Goal: Information Seeking & Learning: Learn about a topic

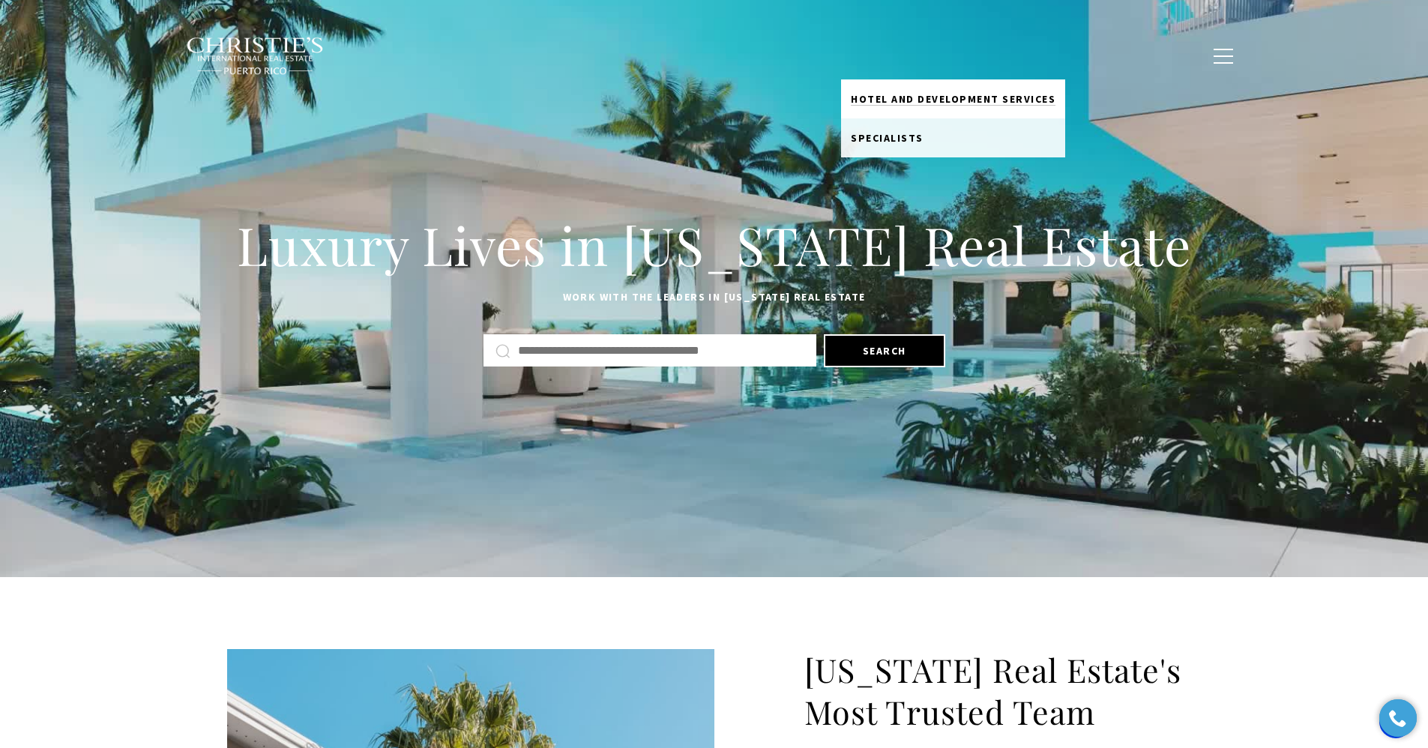
click at [905, 95] on span "Hotel and Development Services" at bounding box center [953, 98] width 205 height 13
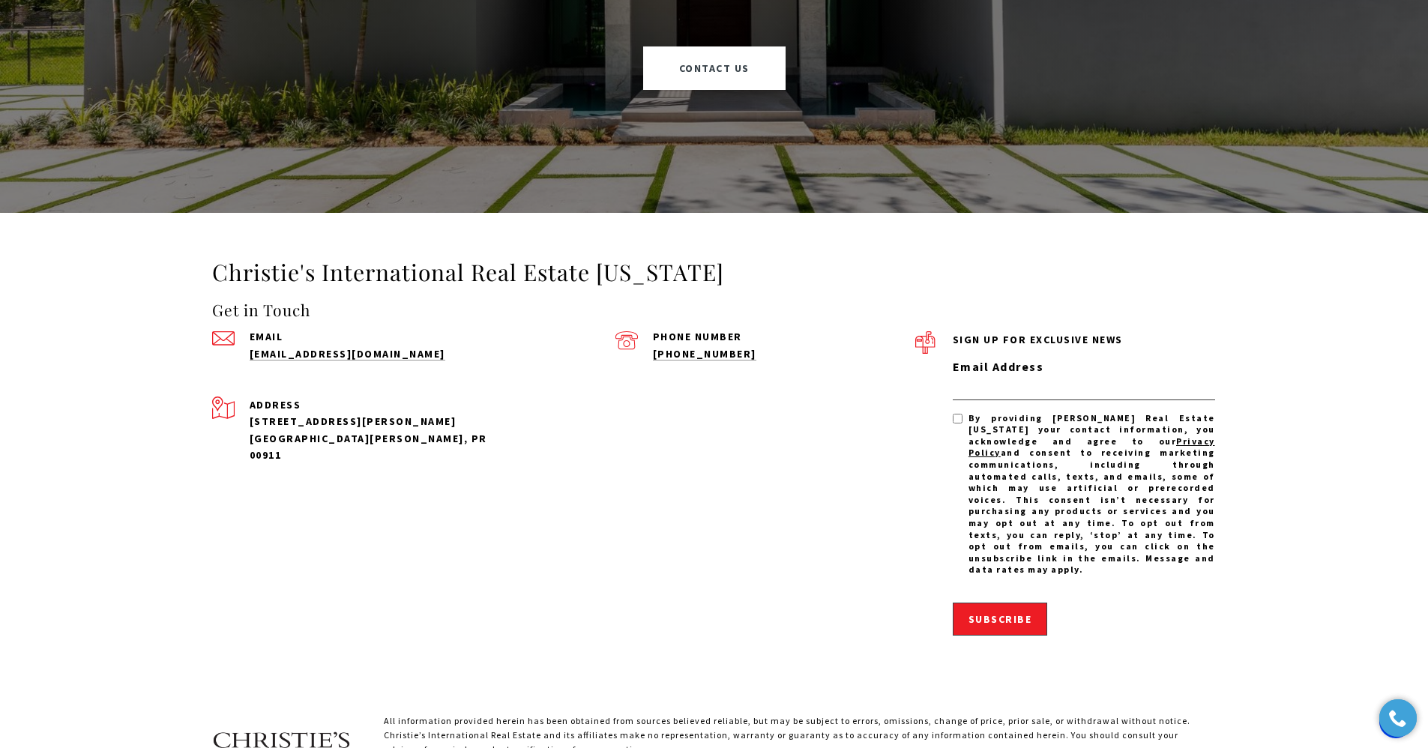
scroll to position [1983, 0]
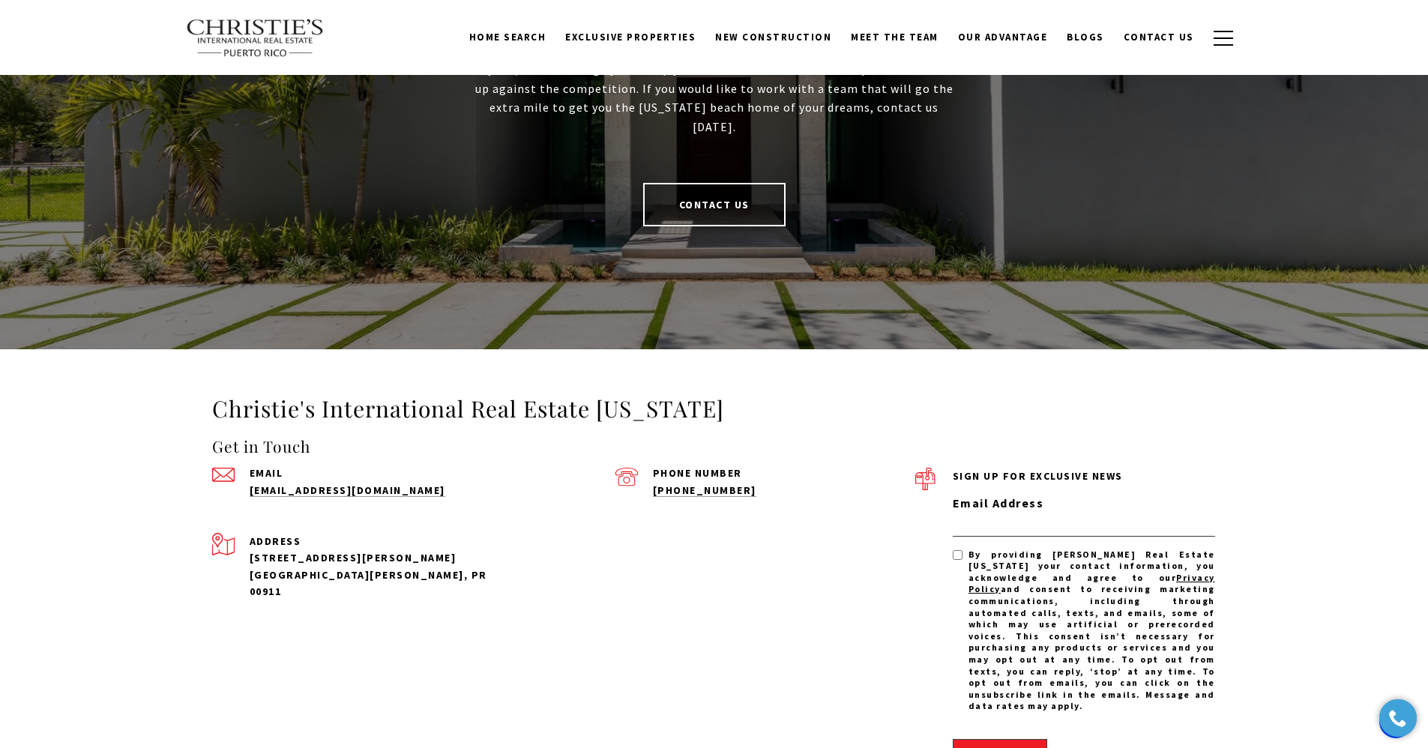
click at [722, 205] on link "Contact Us" at bounding box center [714, 204] width 142 height 43
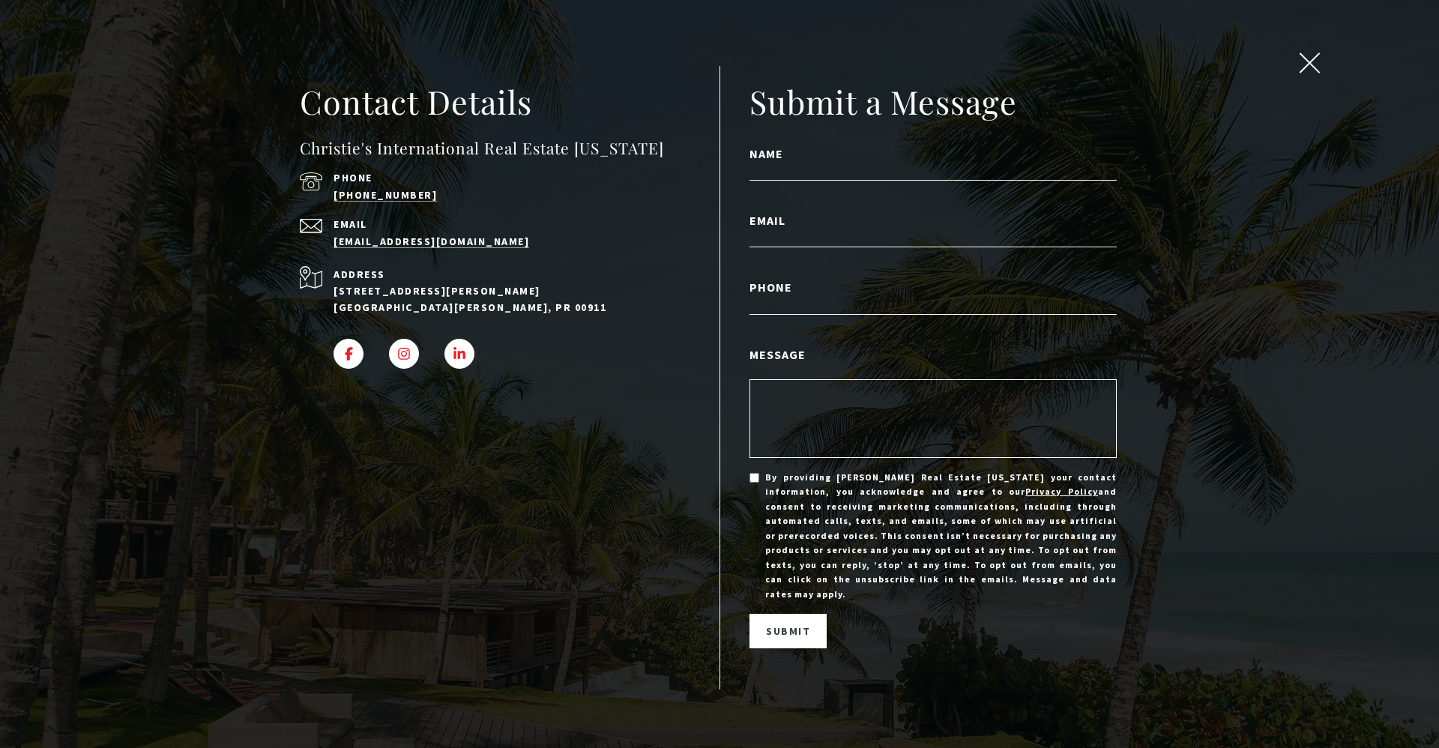
click at [1305, 67] on span "close modal" at bounding box center [1309, 62] width 19 height 19
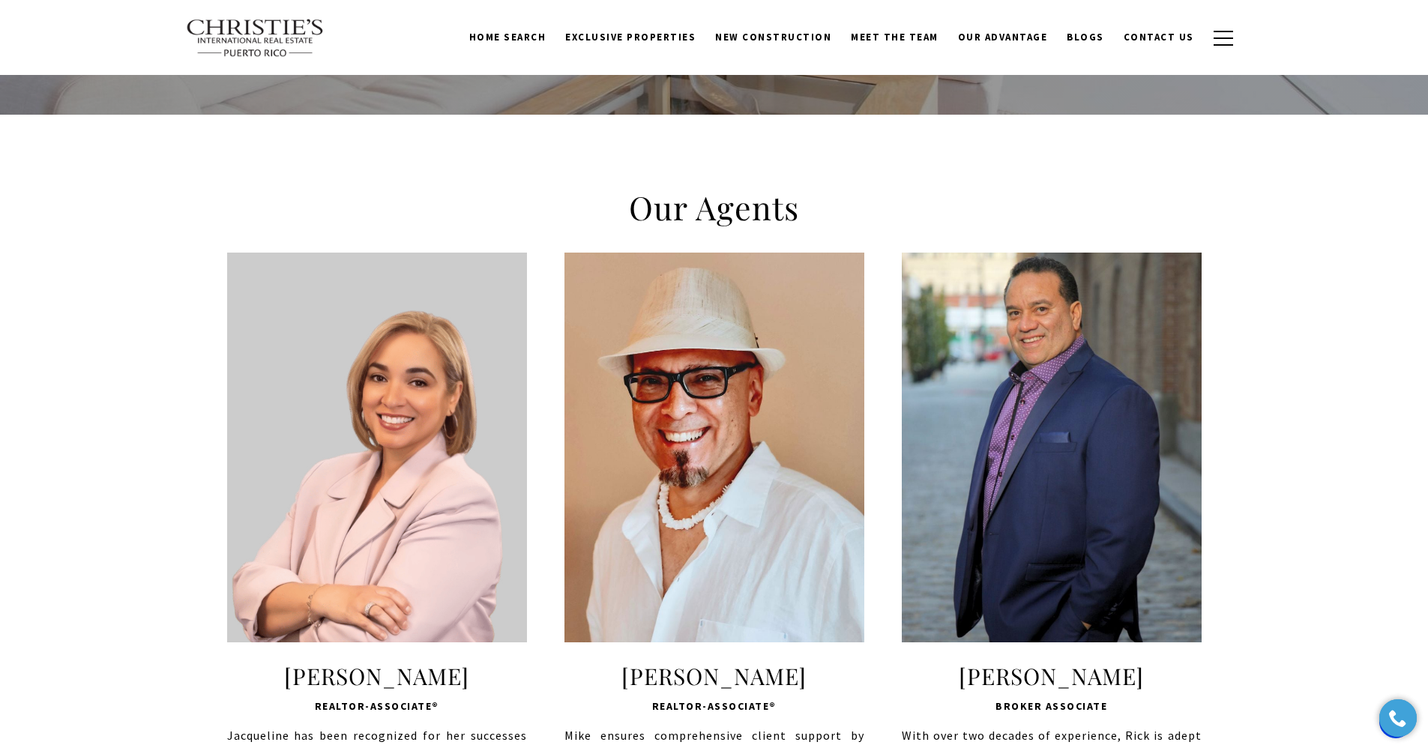
scroll to position [309, 0]
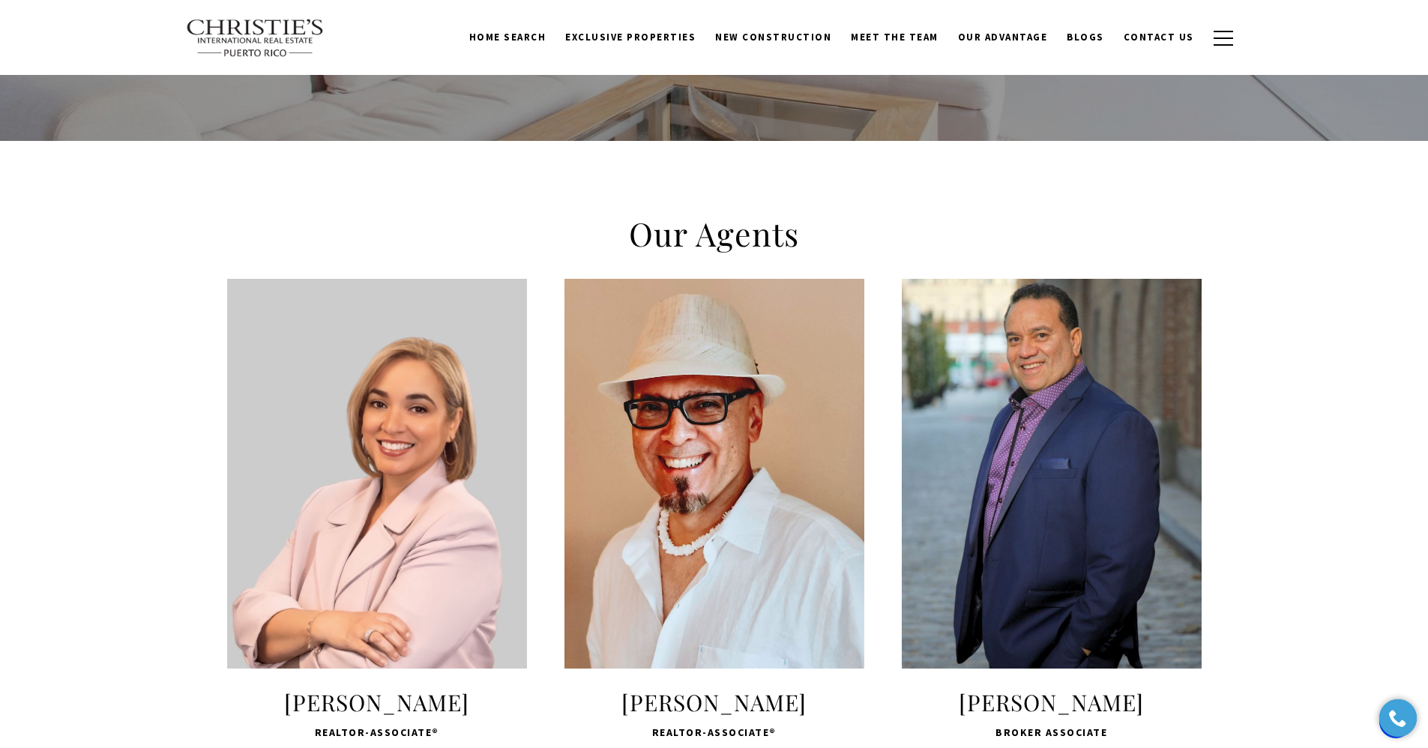
click at [349, 591] on span "LEARN MORE" at bounding box center [376, 594] width 199 height 43
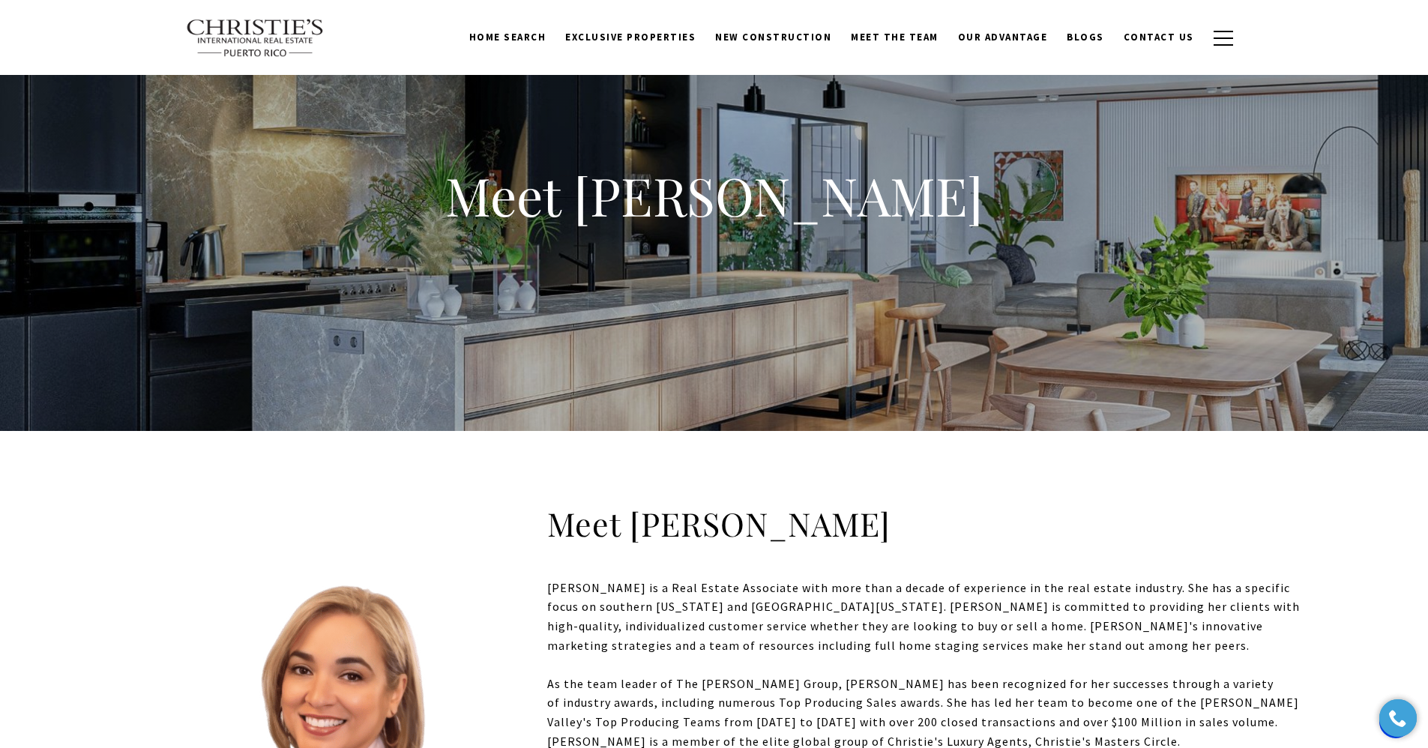
scroll to position [3, 0]
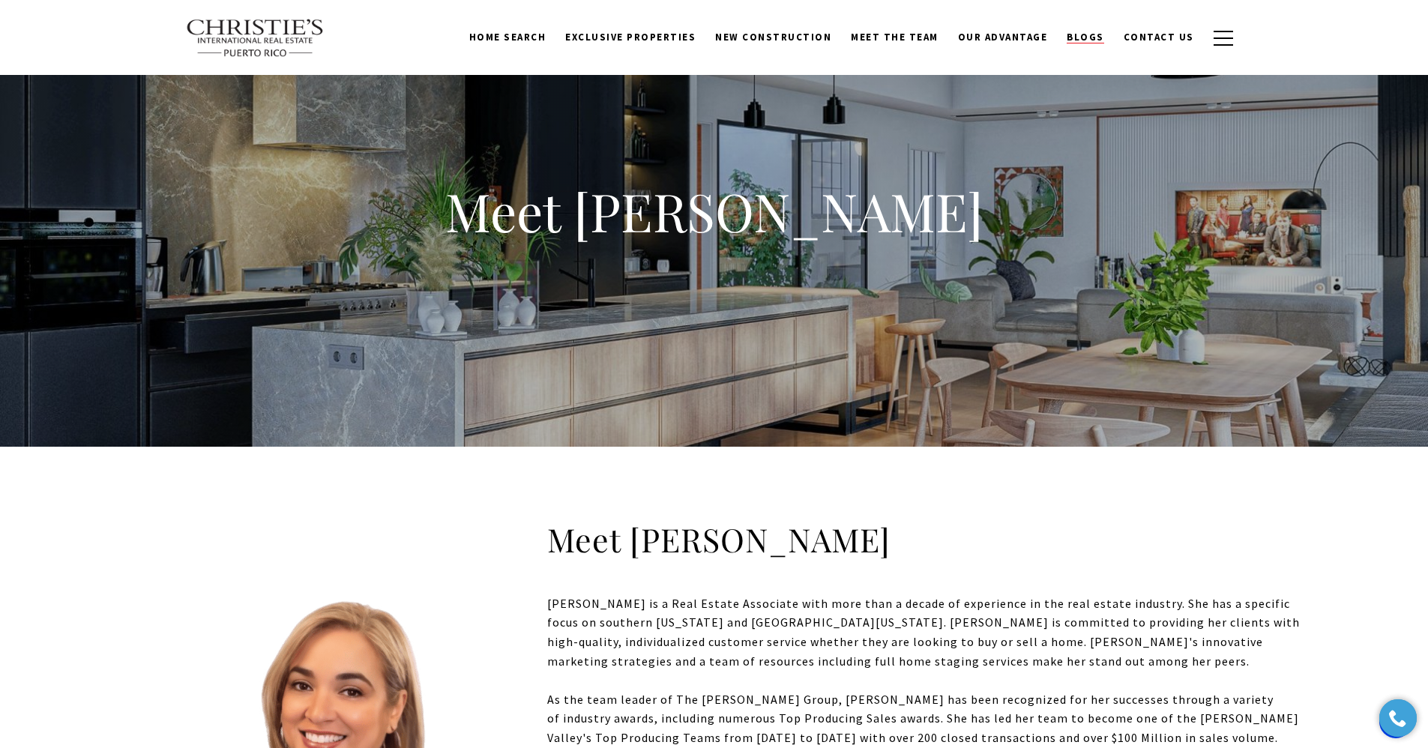
click at [1086, 41] on span "Blogs" at bounding box center [1084, 37] width 37 height 13
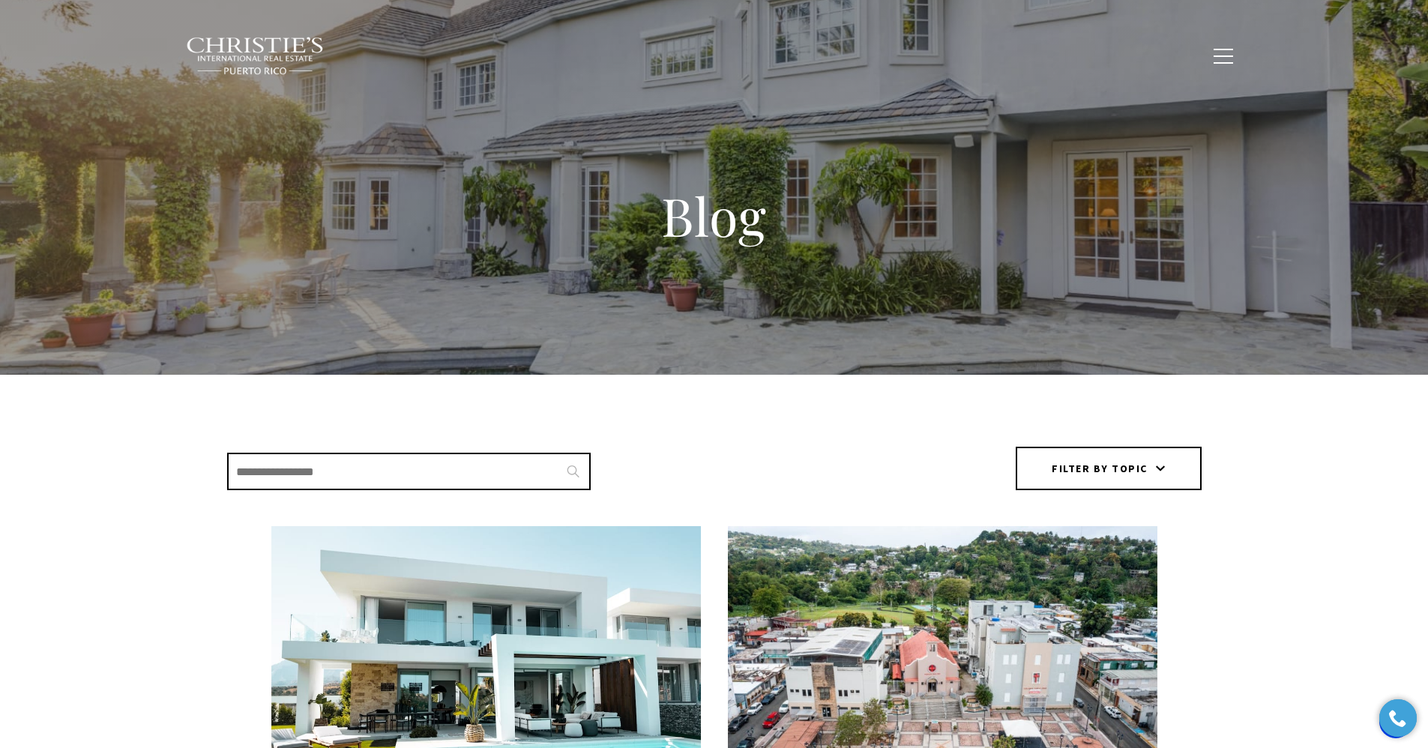
click at [1003, 56] on span "Our Advantage" at bounding box center [1003, 55] width 90 height 13
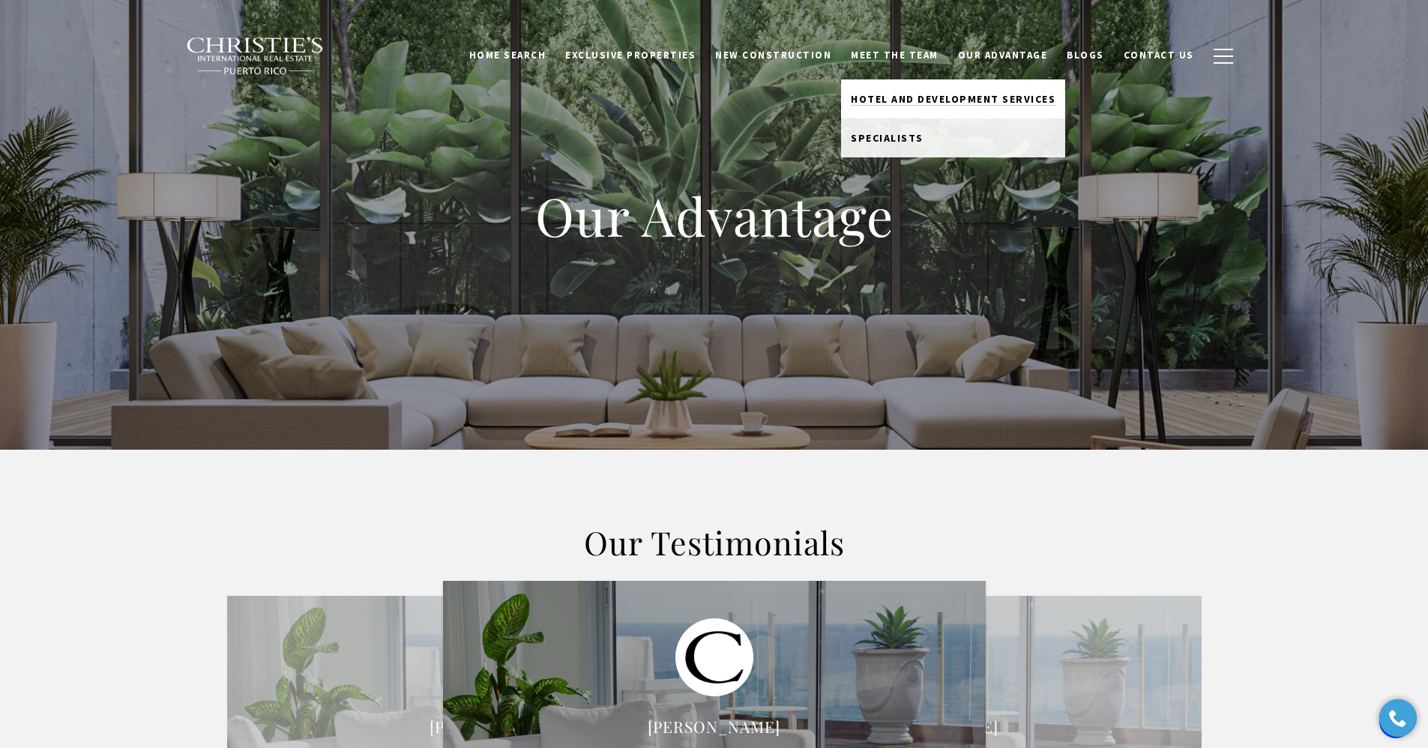
click at [903, 98] on span "Hotel and Development Services" at bounding box center [953, 98] width 205 height 13
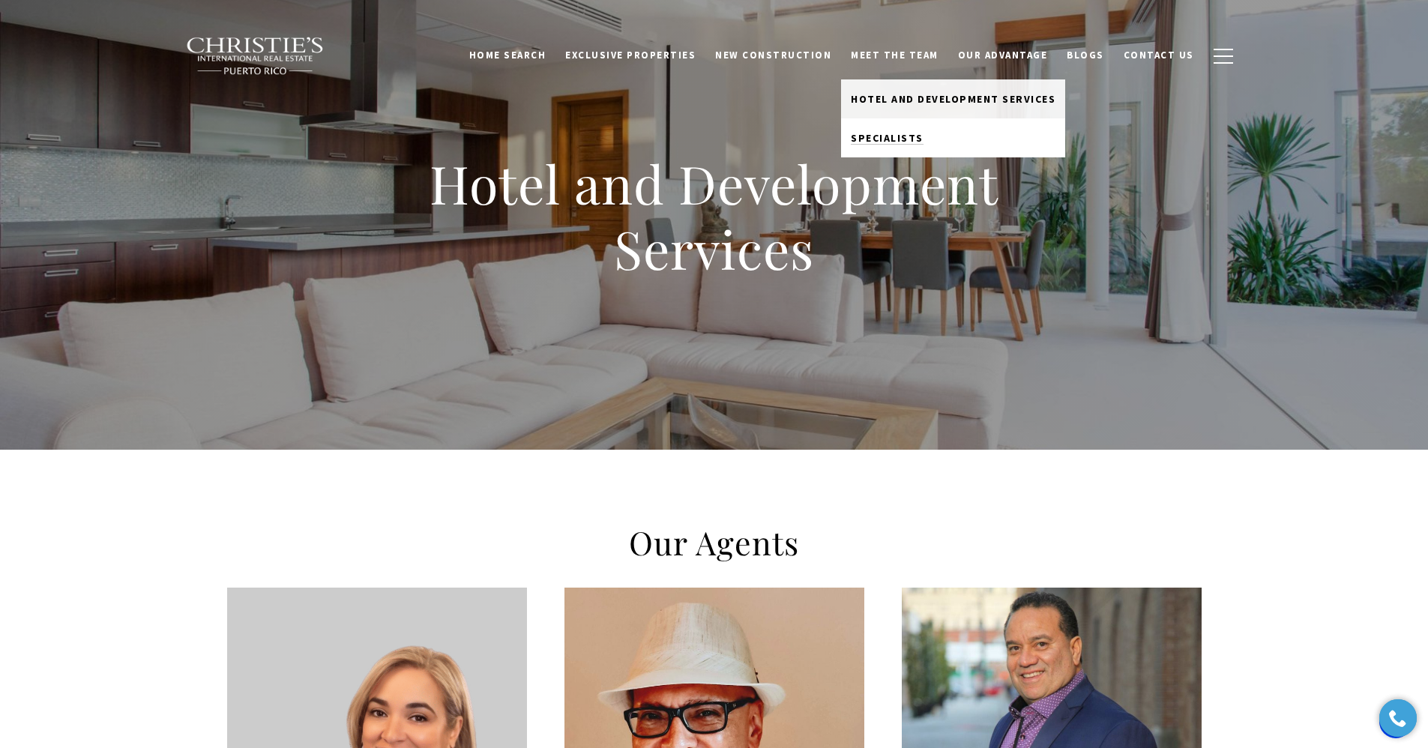
click at [902, 143] on span "Specialists" at bounding box center [887, 137] width 73 height 13
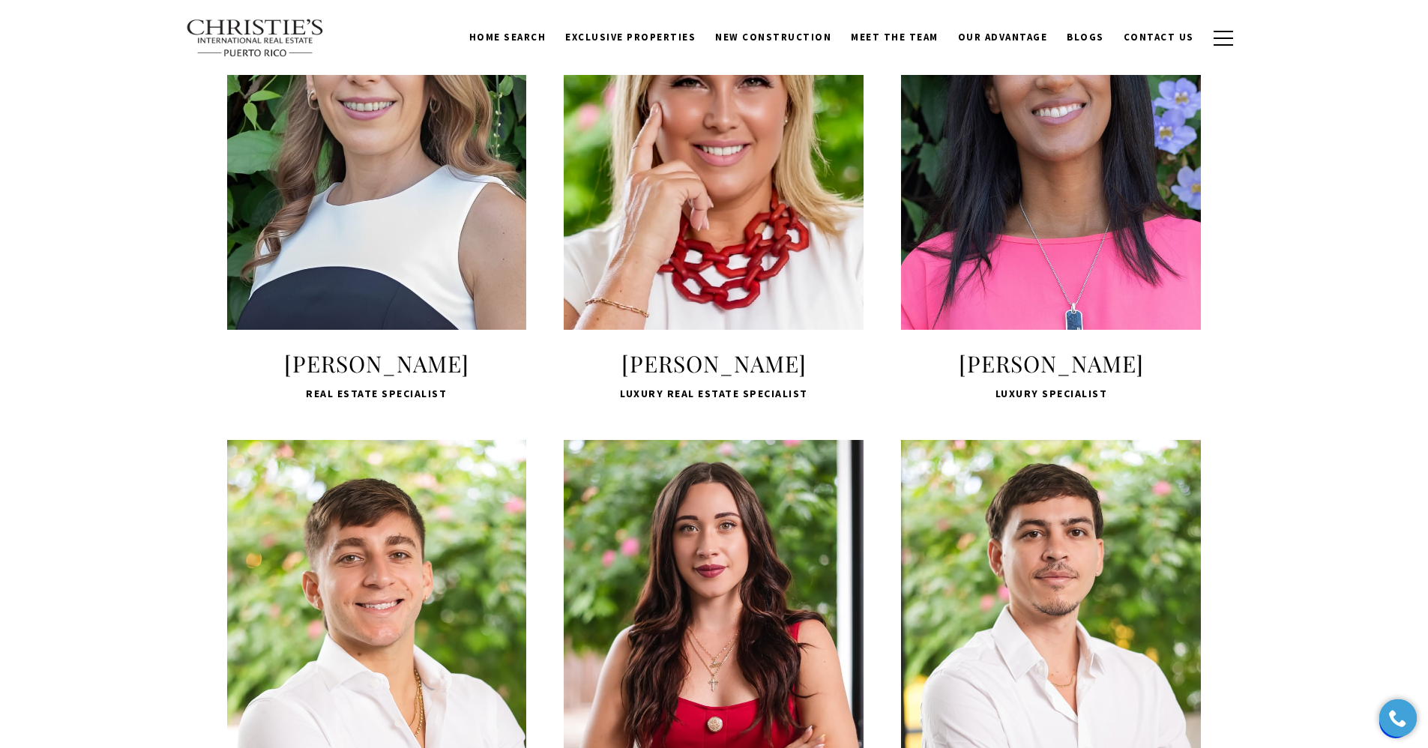
scroll to position [1291, 0]
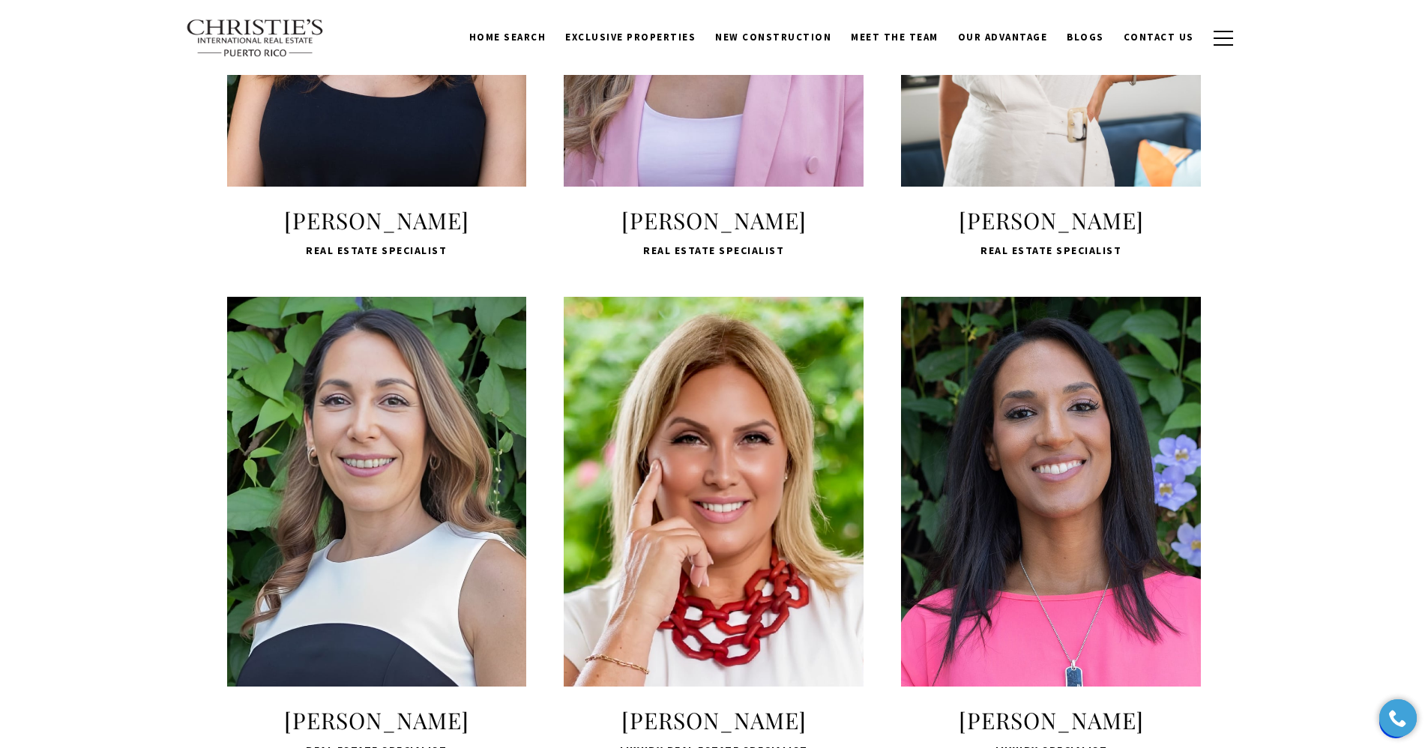
click at [743, 134] on span "LEARN MORE" at bounding box center [714, 112] width 199 height 43
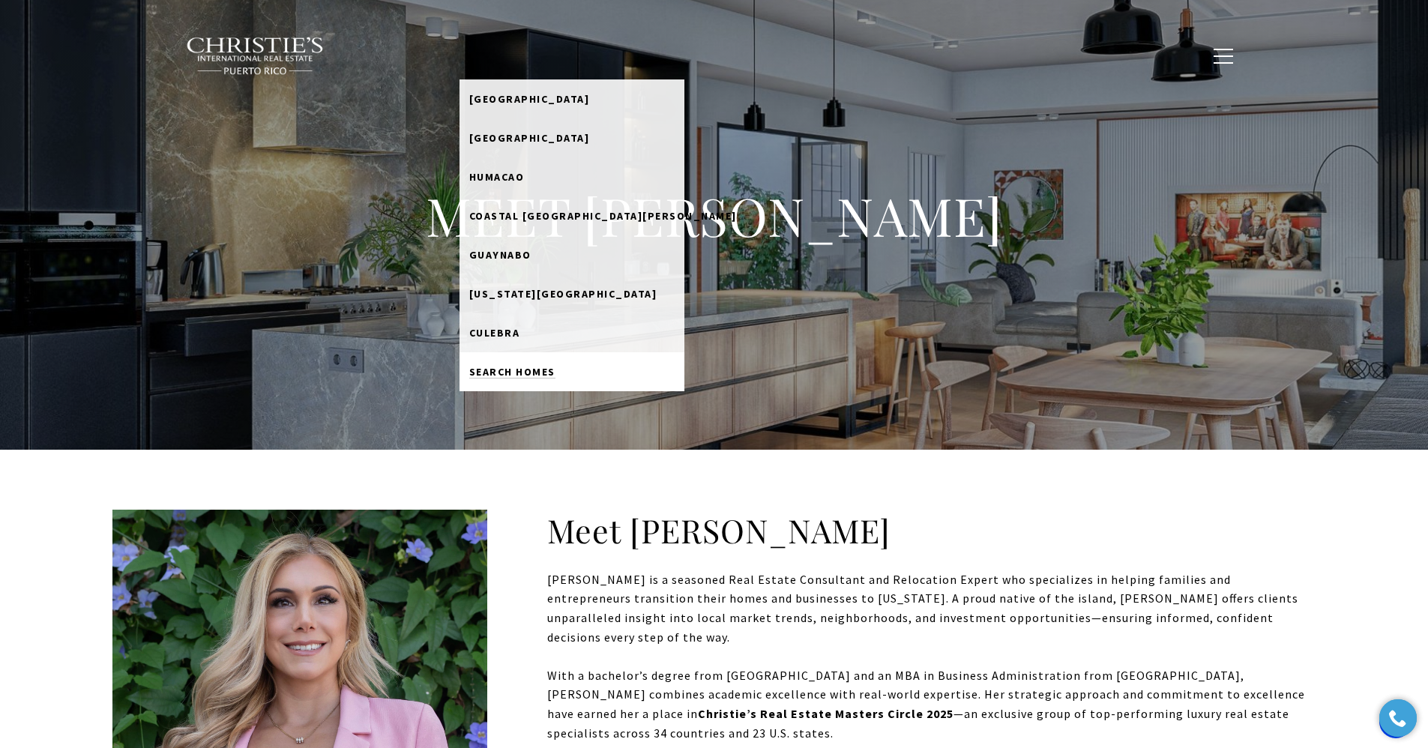
click at [558, 383] on link "Search Homes" at bounding box center [571, 371] width 225 height 39
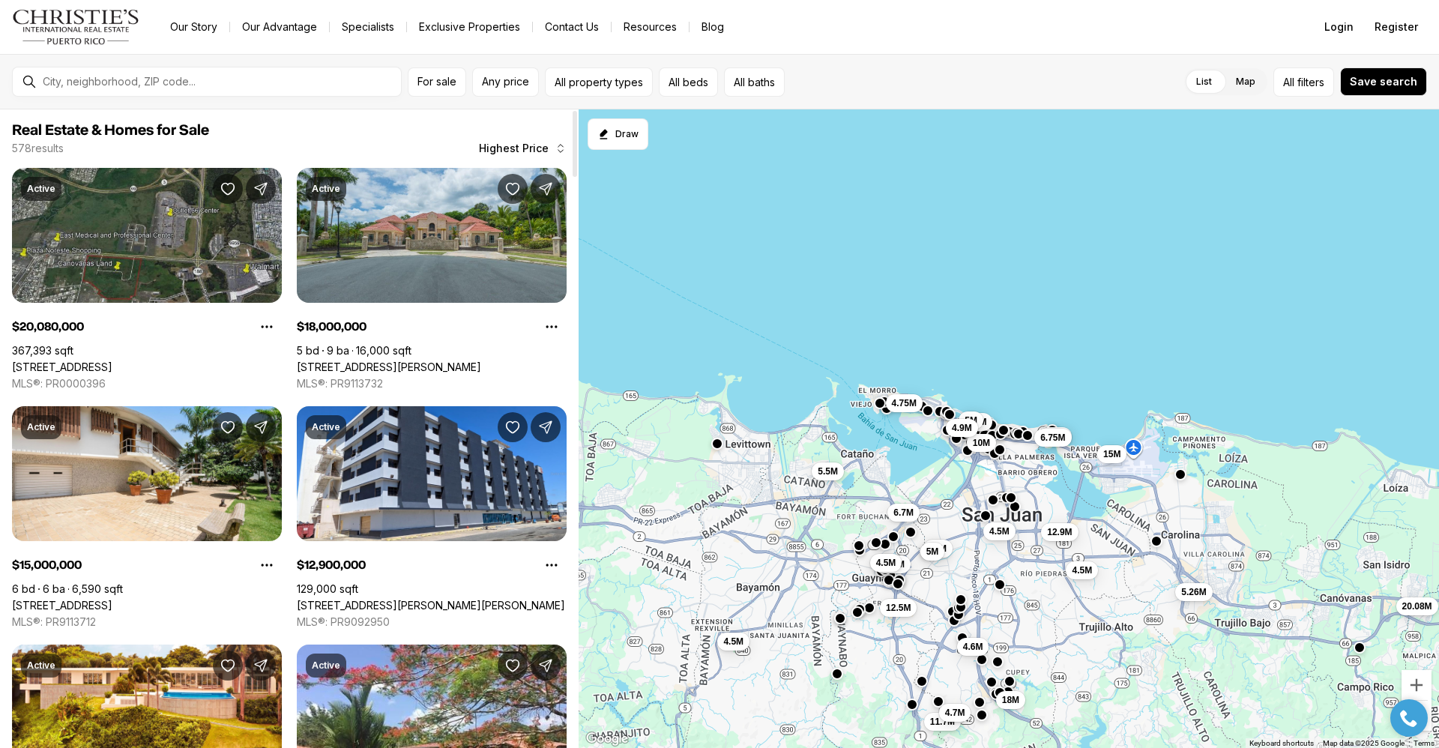
click at [112, 360] on link "66 ROAD 66 & ROAD 3, CANOVANAS PR, 00729" at bounding box center [62, 366] width 100 height 13
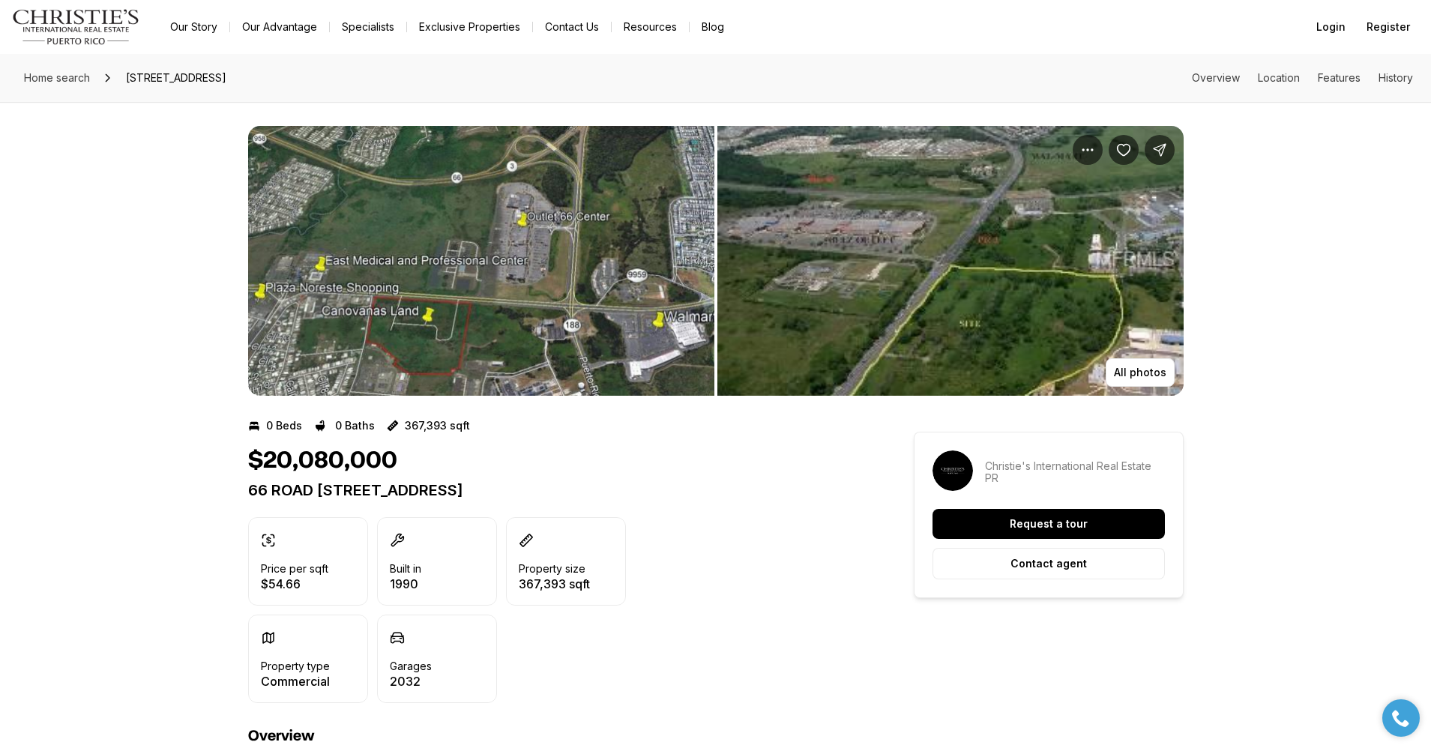
click at [106, 27] on img "Main navigation" at bounding box center [76, 27] width 128 height 36
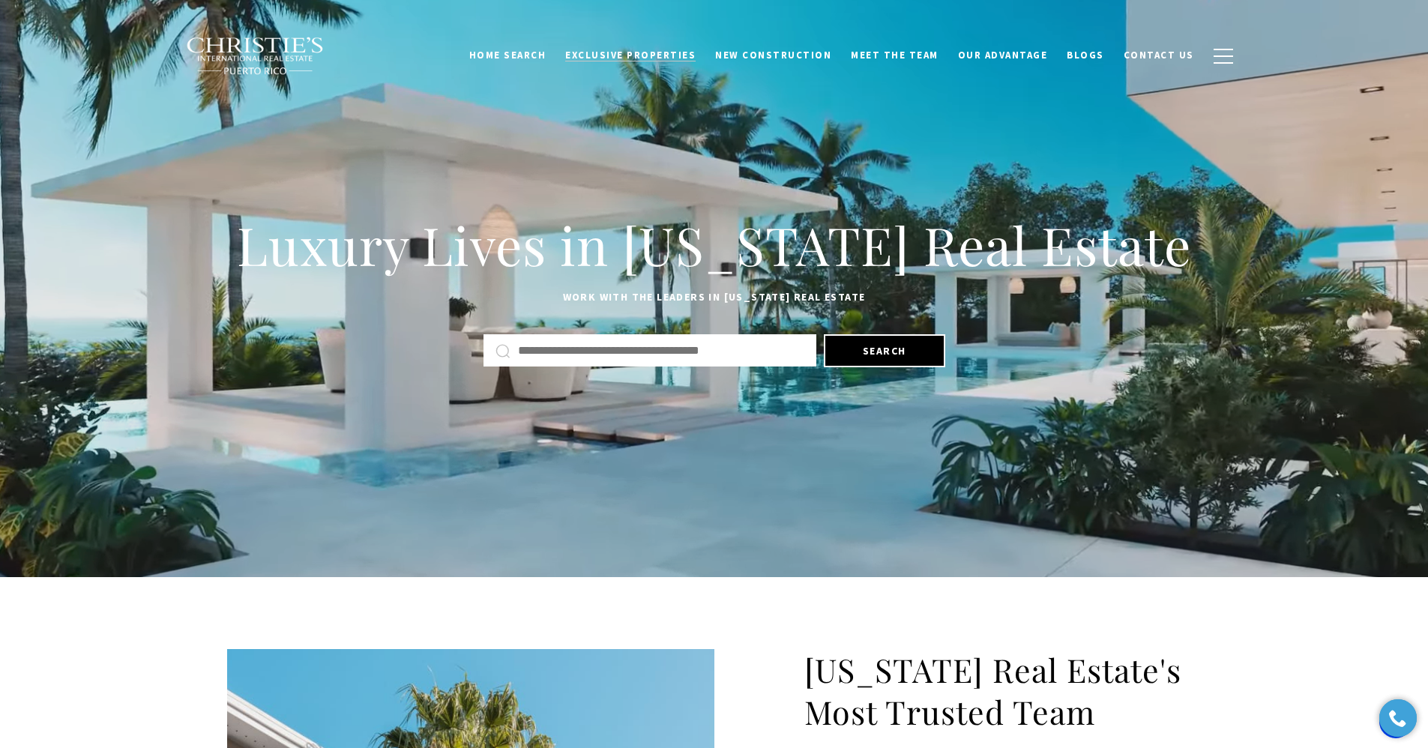
click at [613, 58] on span "Exclusive Properties" at bounding box center [630, 55] width 130 height 13
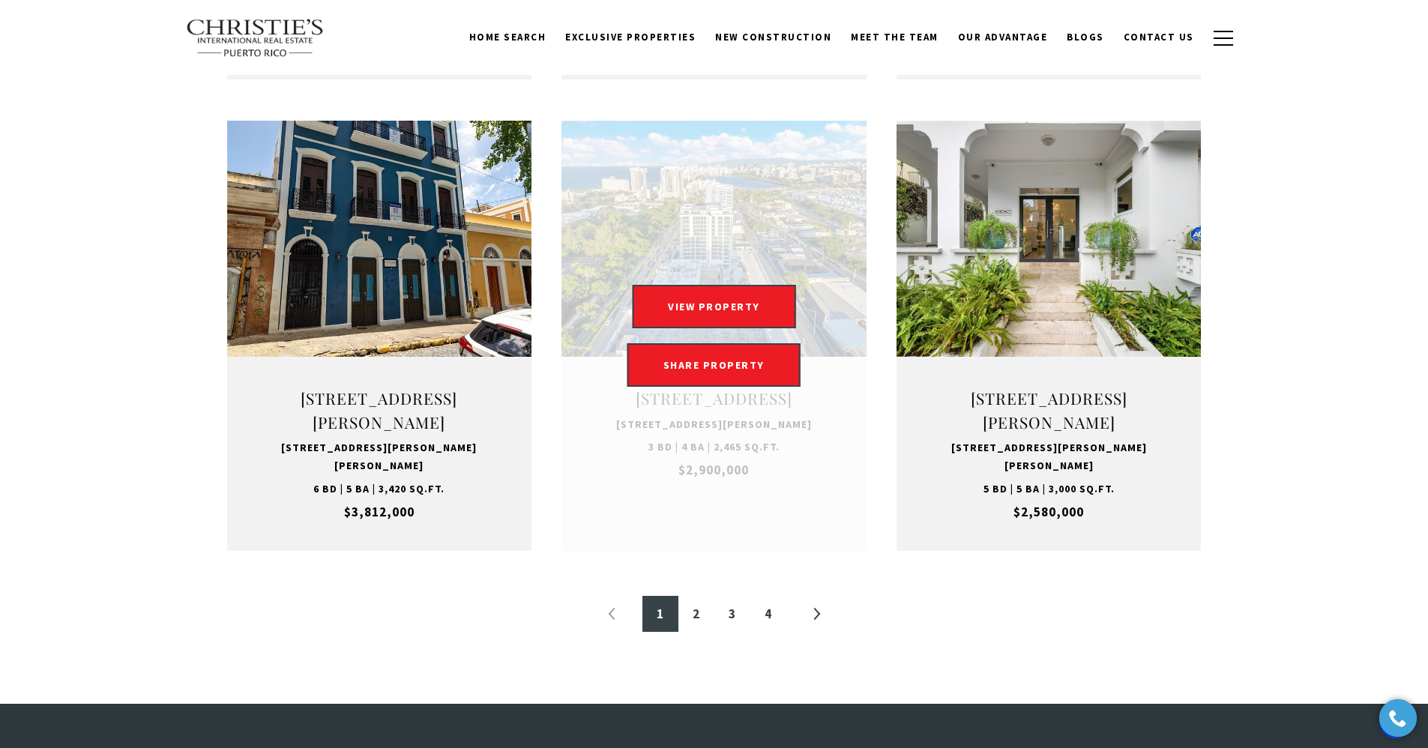
scroll to position [1393, 0]
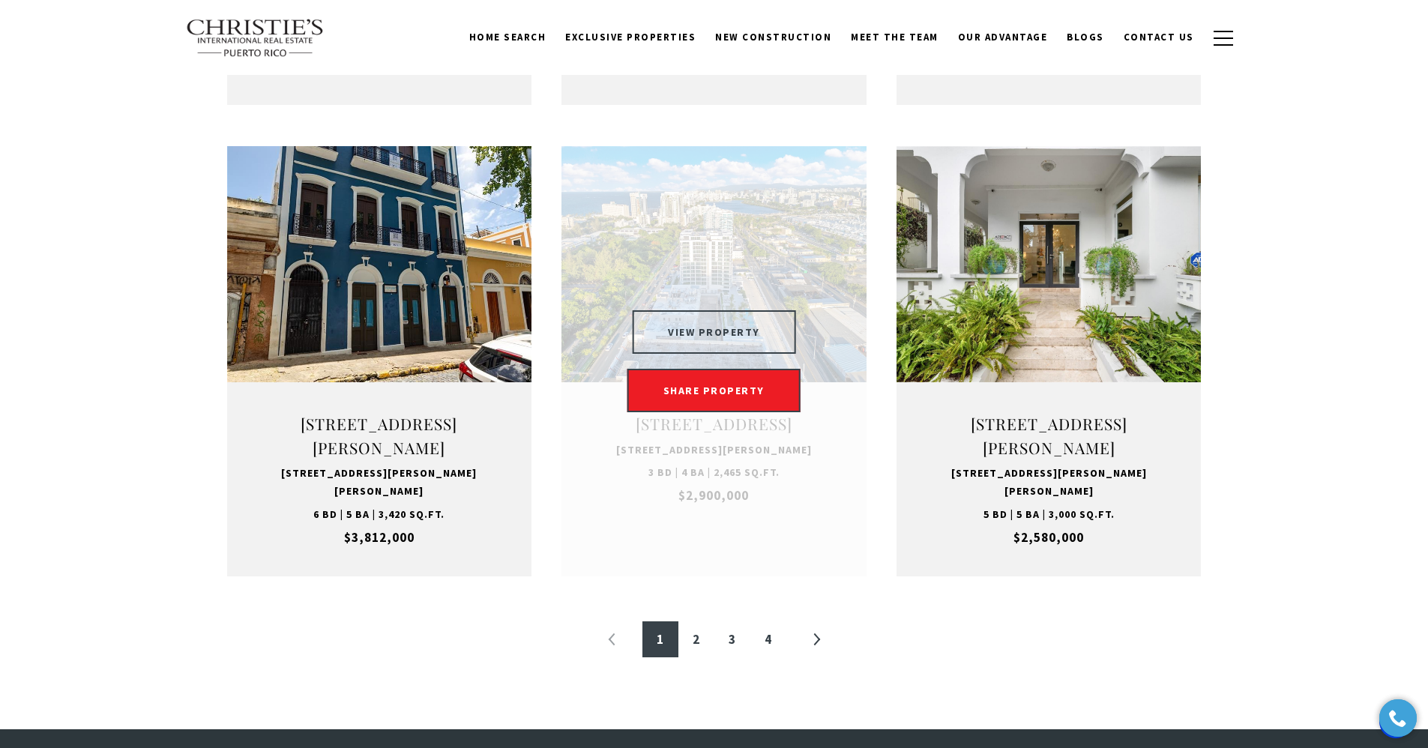
click at [695, 335] on button "VIEW PROPERTY" at bounding box center [714, 331] width 164 height 43
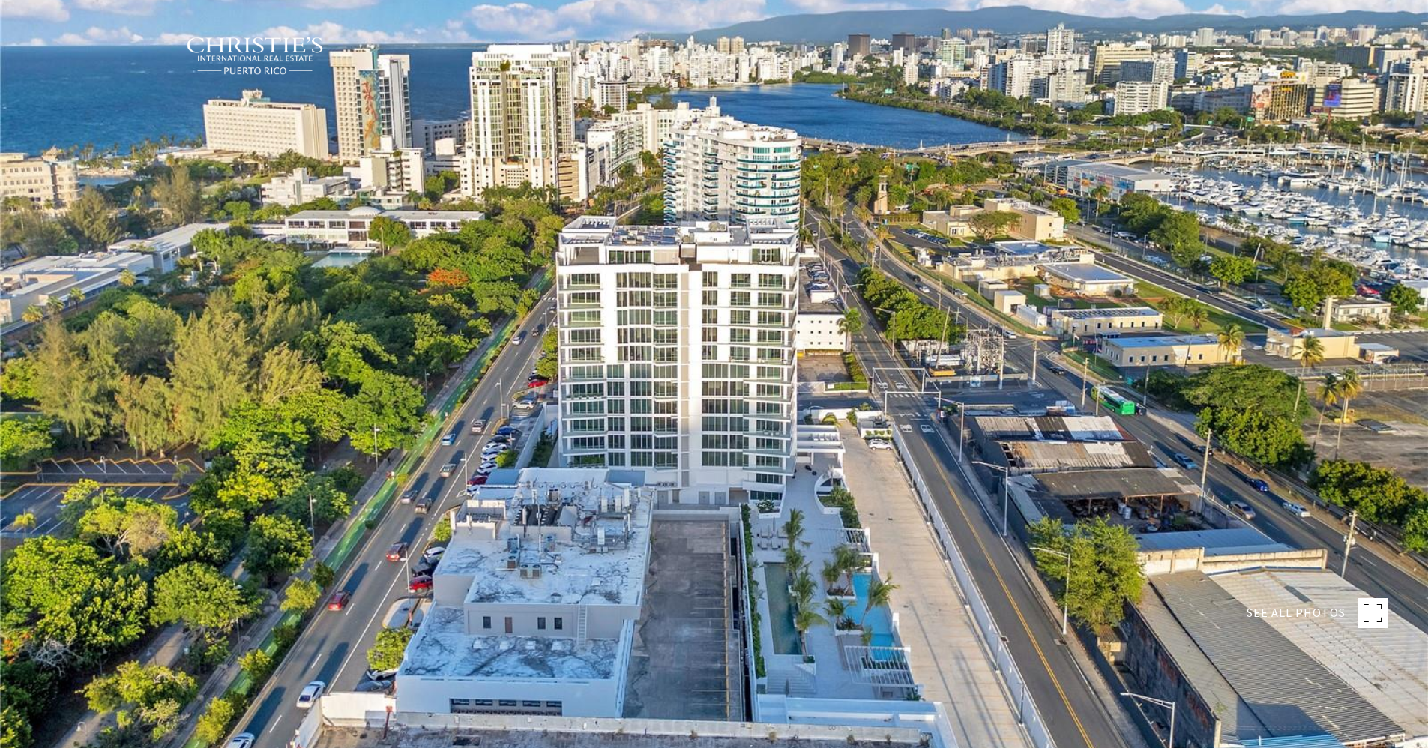
type input "**********"
type input "********"
type input "***"
type input "**********"
type input "**"
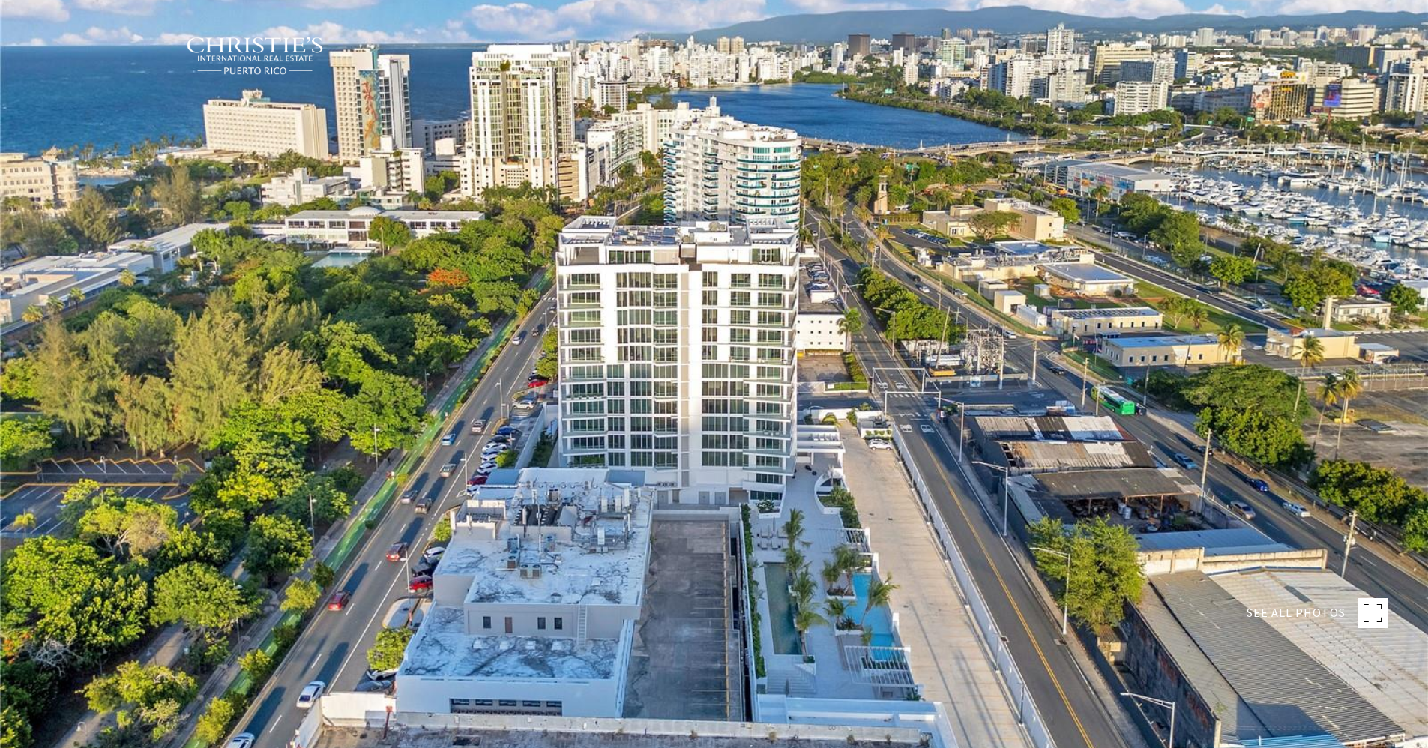
type input "**********"
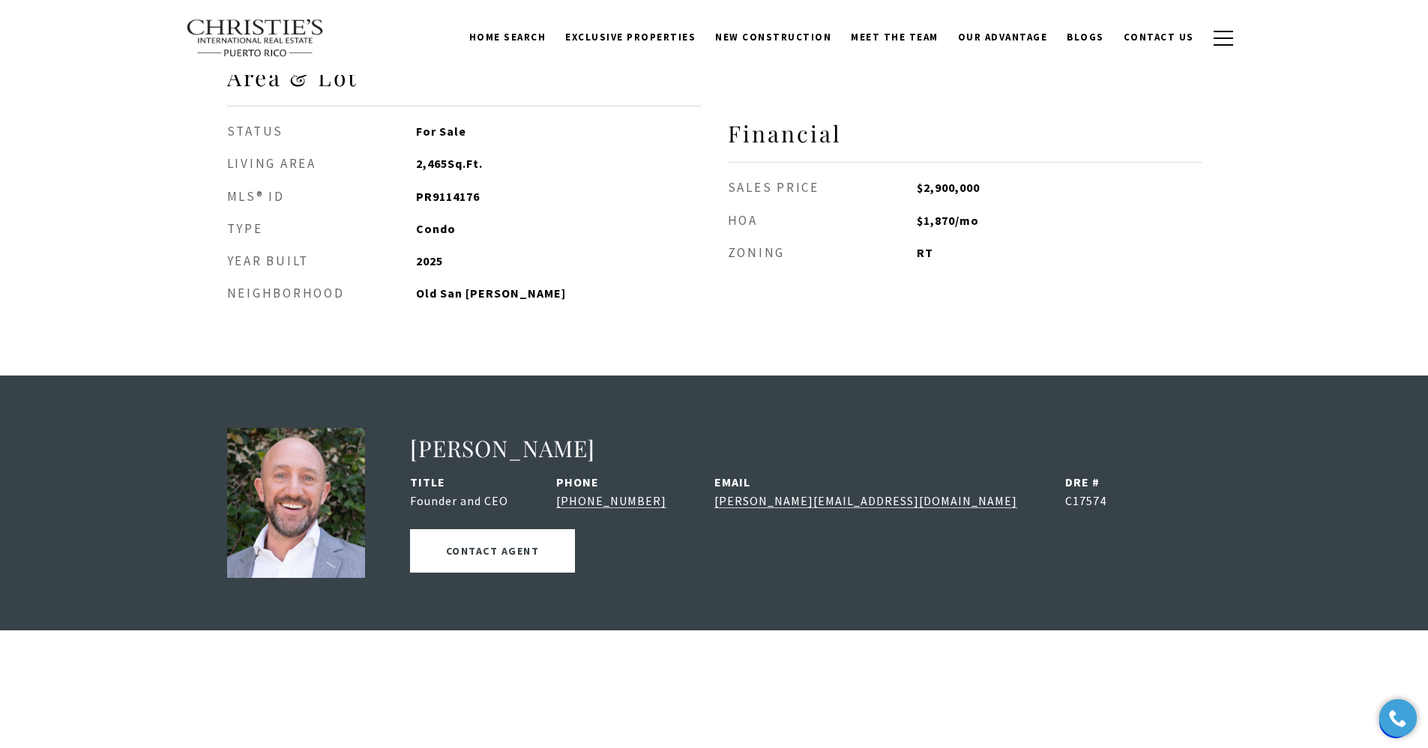
scroll to position [958, 0]
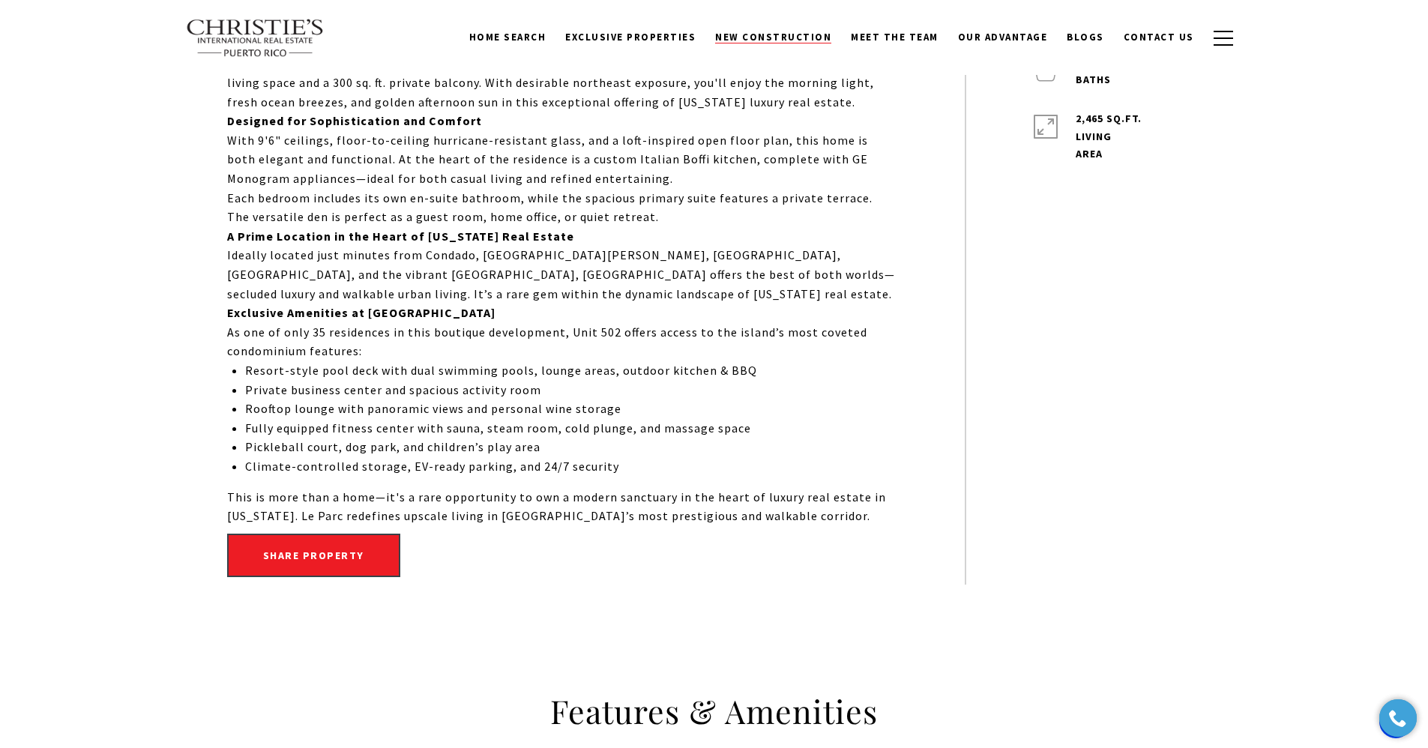
click at [803, 37] on span "New Construction" at bounding box center [773, 37] width 116 height 13
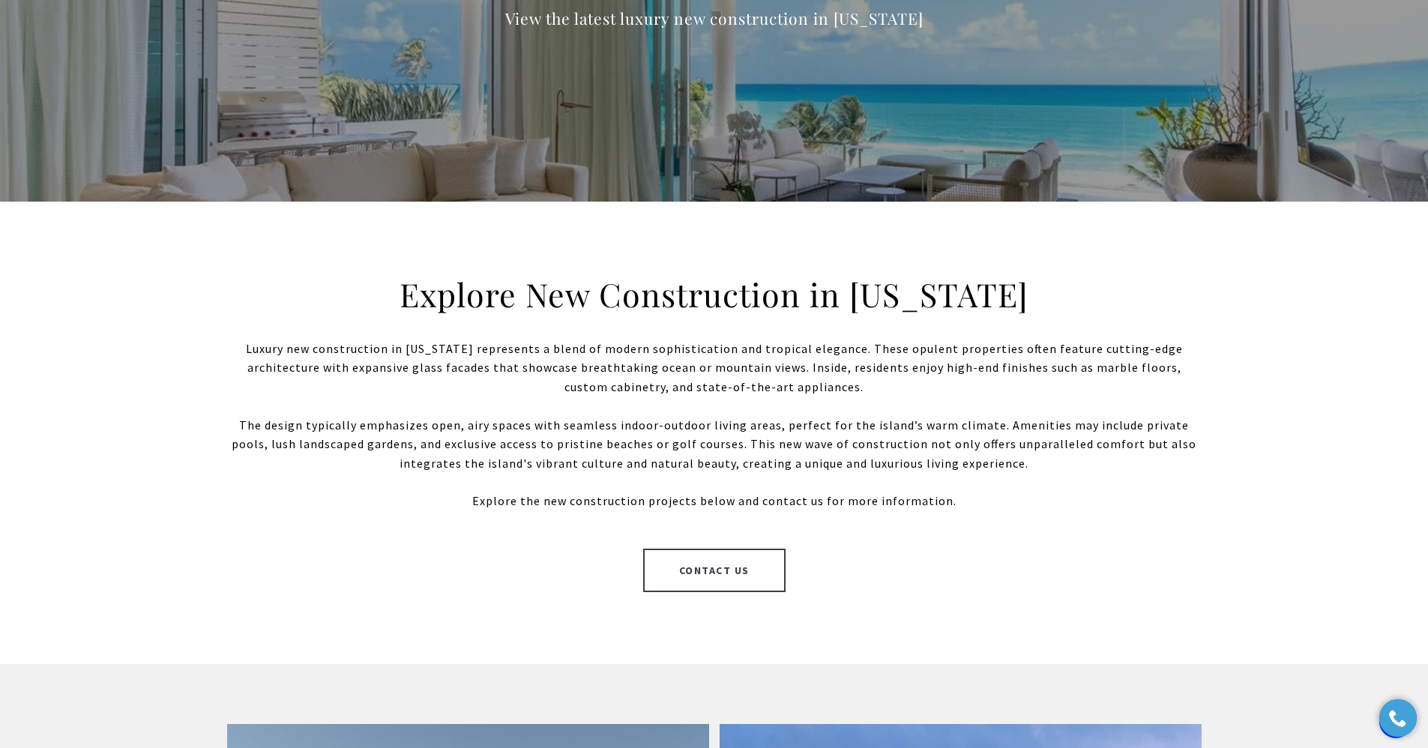
click at [719, 564] on link "Contact Us" at bounding box center [714, 570] width 142 height 43
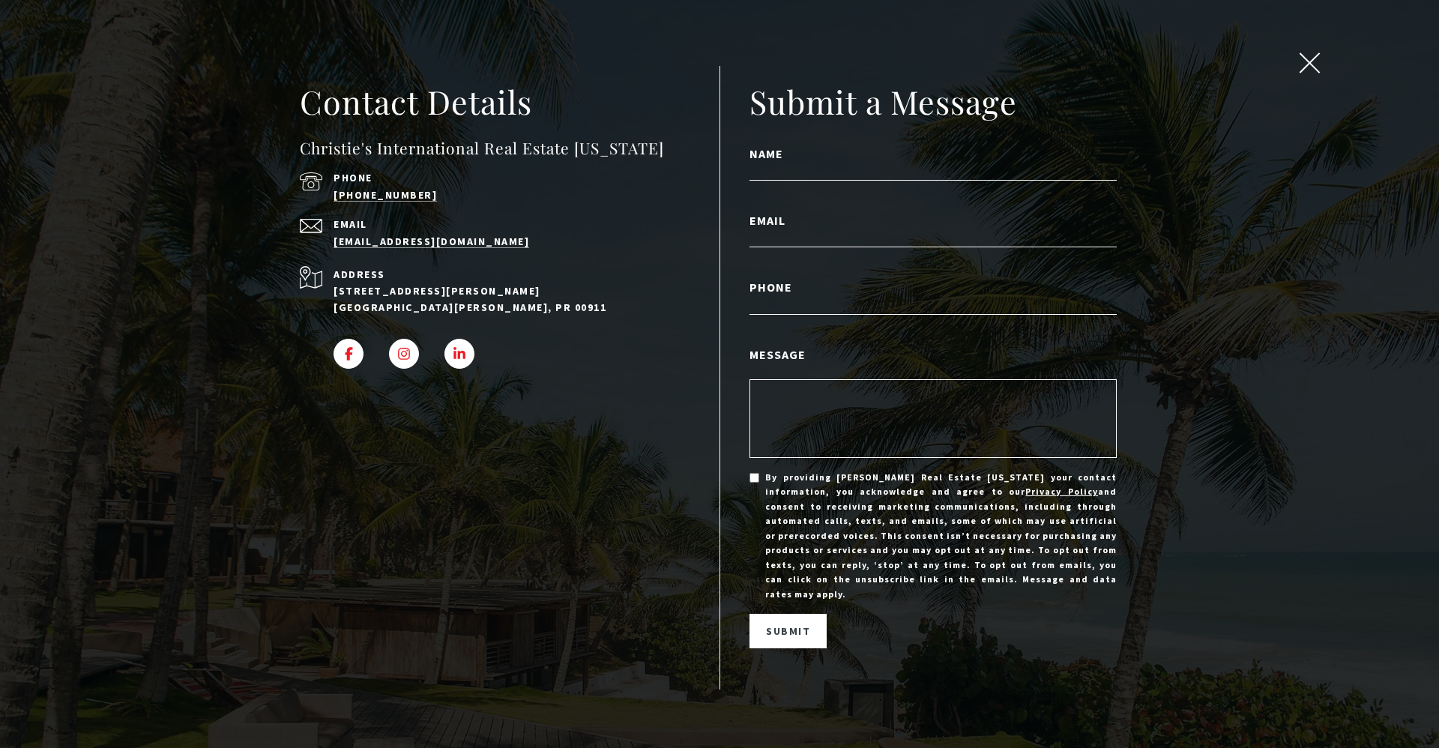
click at [1313, 68] on span "close modal" at bounding box center [1309, 62] width 19 height 19
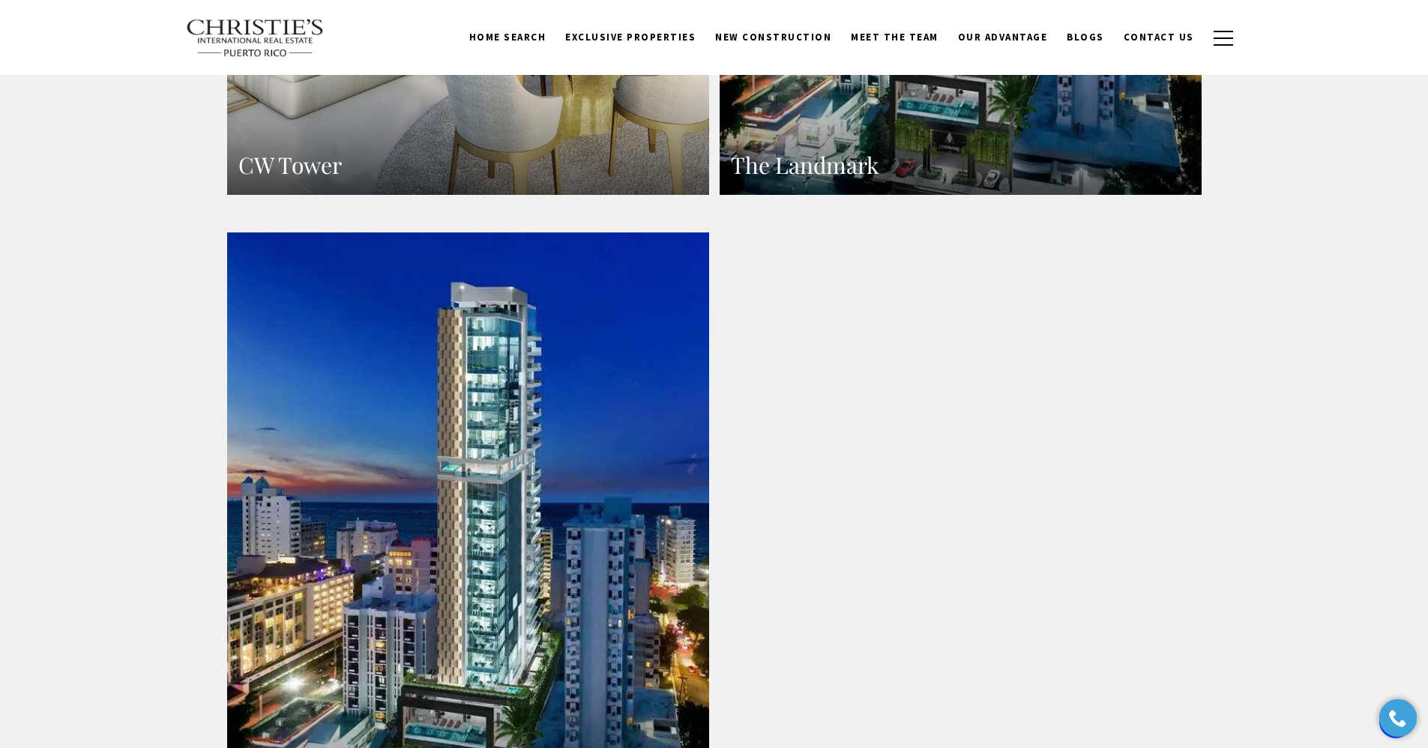
scroll to position [1825, 0]
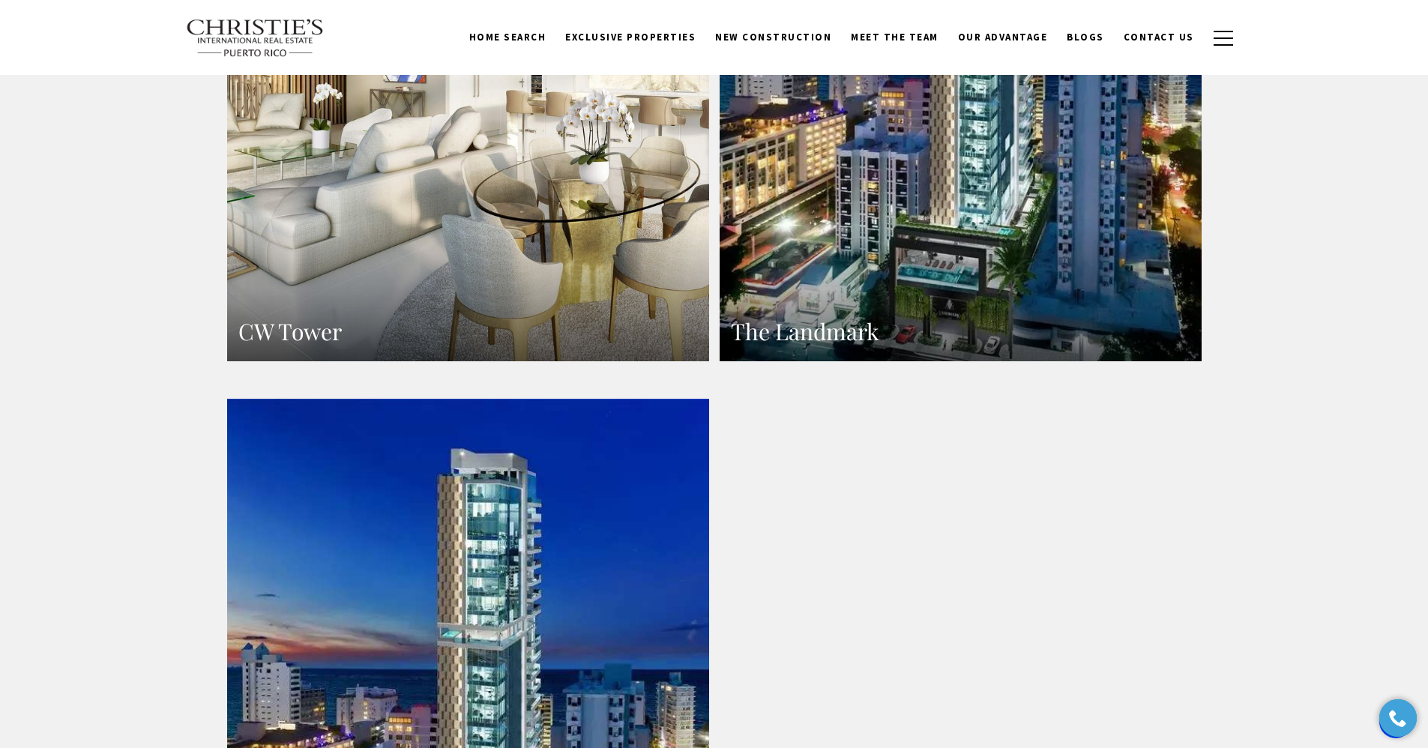
click at [500, 243] on link "CW Tower" at bounding box center [468, 67] width 482 height 588
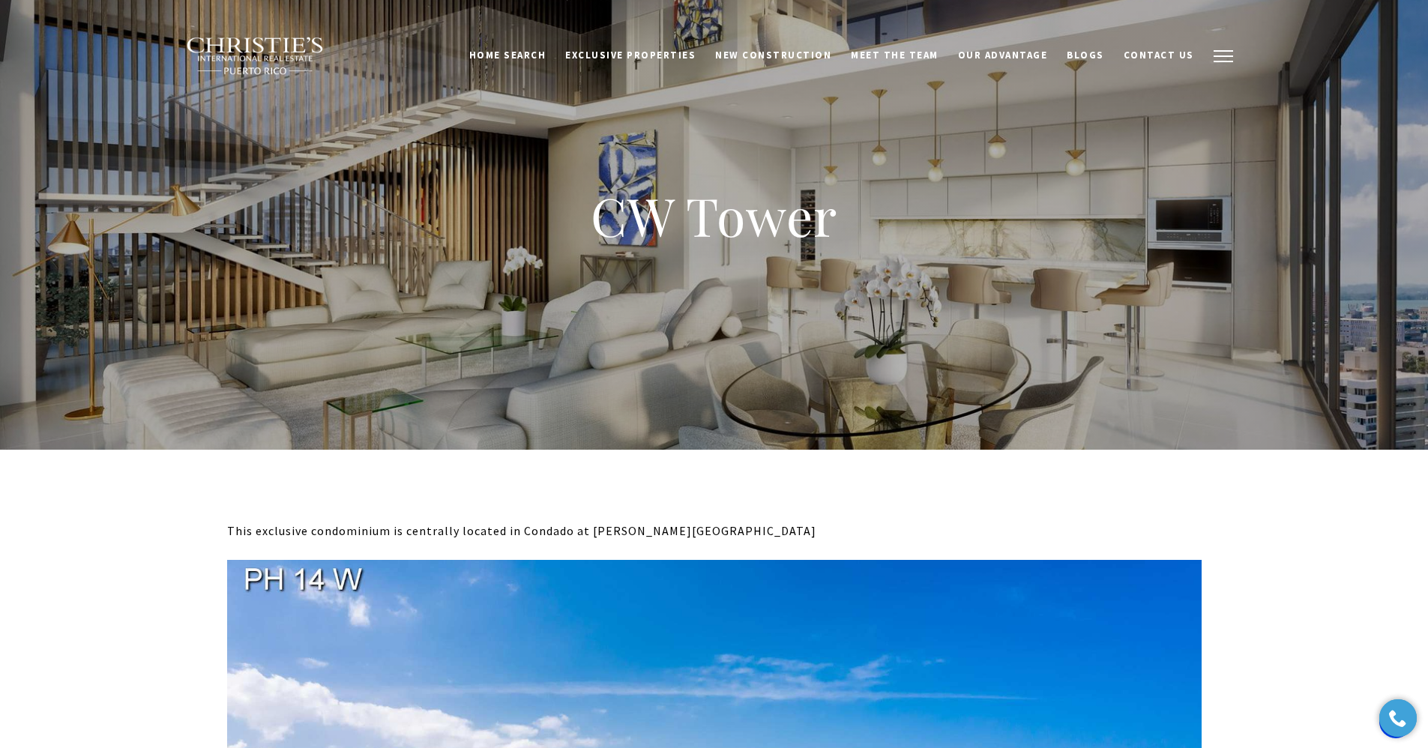
click at [1219, 55] on span "button" at bounding box center [1222, 55] width 19 height 1
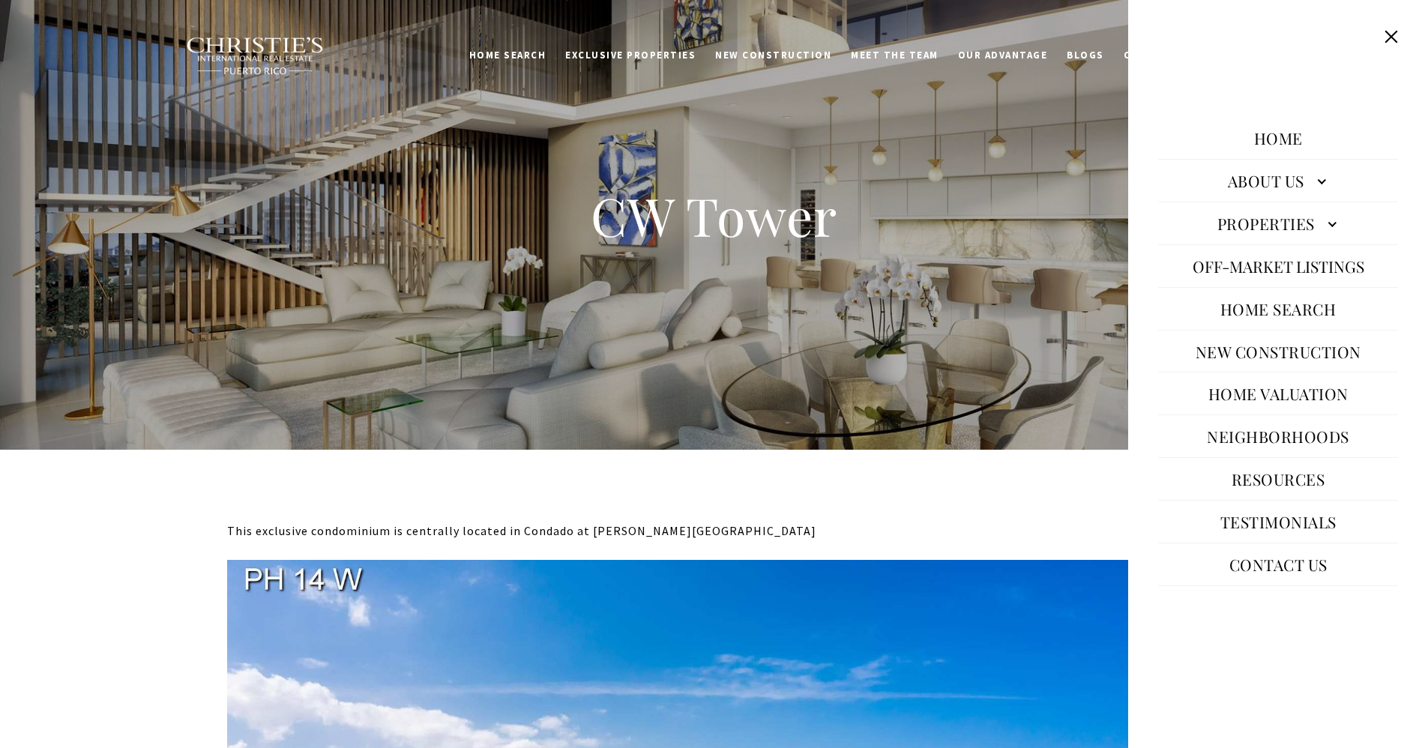
click at [1234, 390] on link "Home Valuation" at bounding box center [1278, 393] width 155 height 36
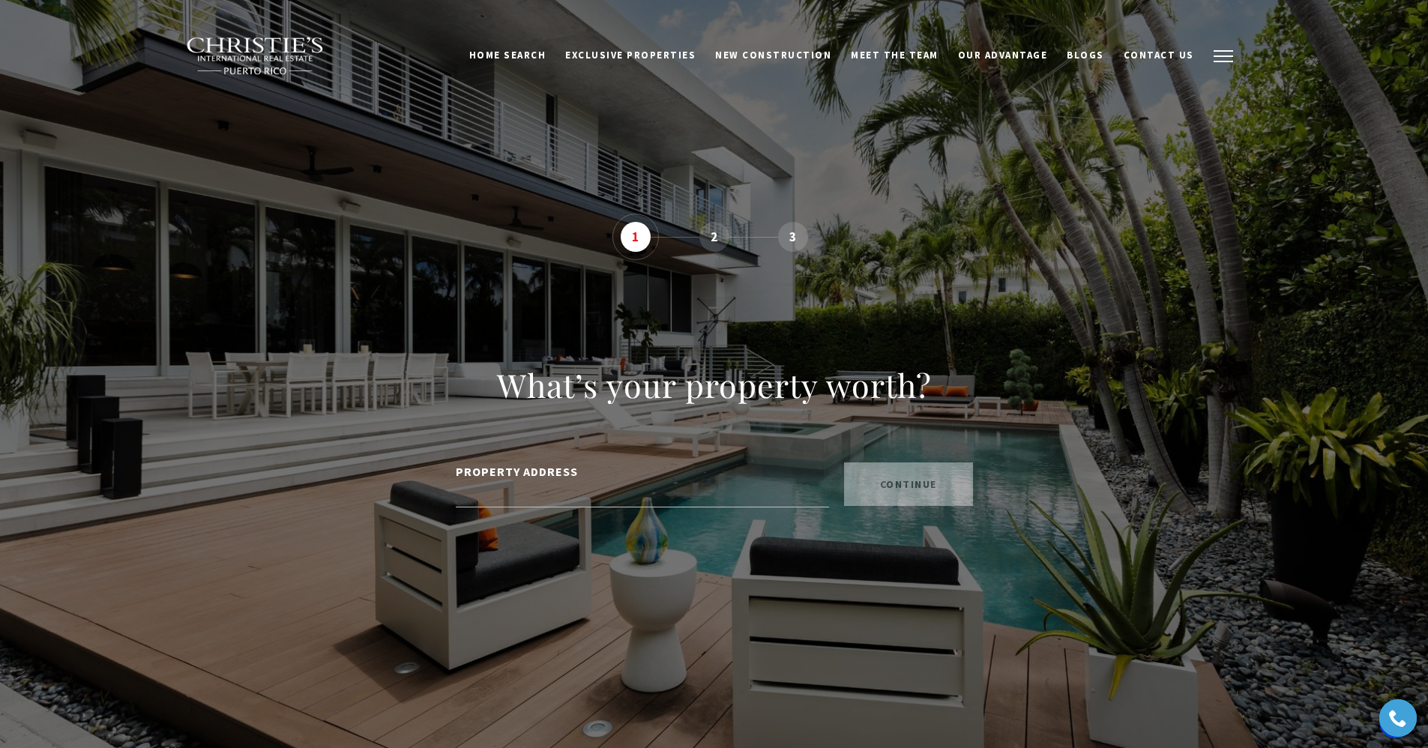
click at [1222, 55] on span "button" at bounding box center [1222, 55] width 19 height 1
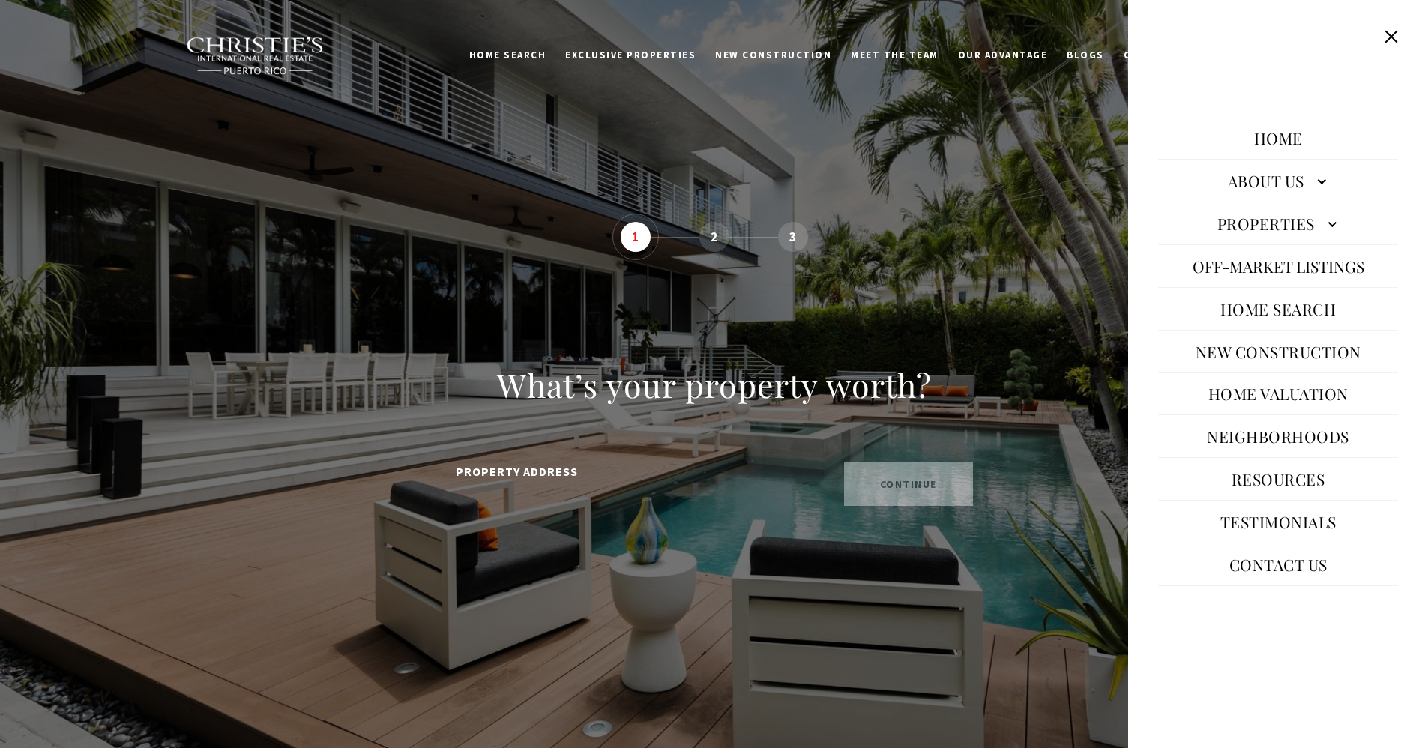
click at [1270, 435] on link "Neighborhoods" at bounding box center [1277, 436] width 157 height 36
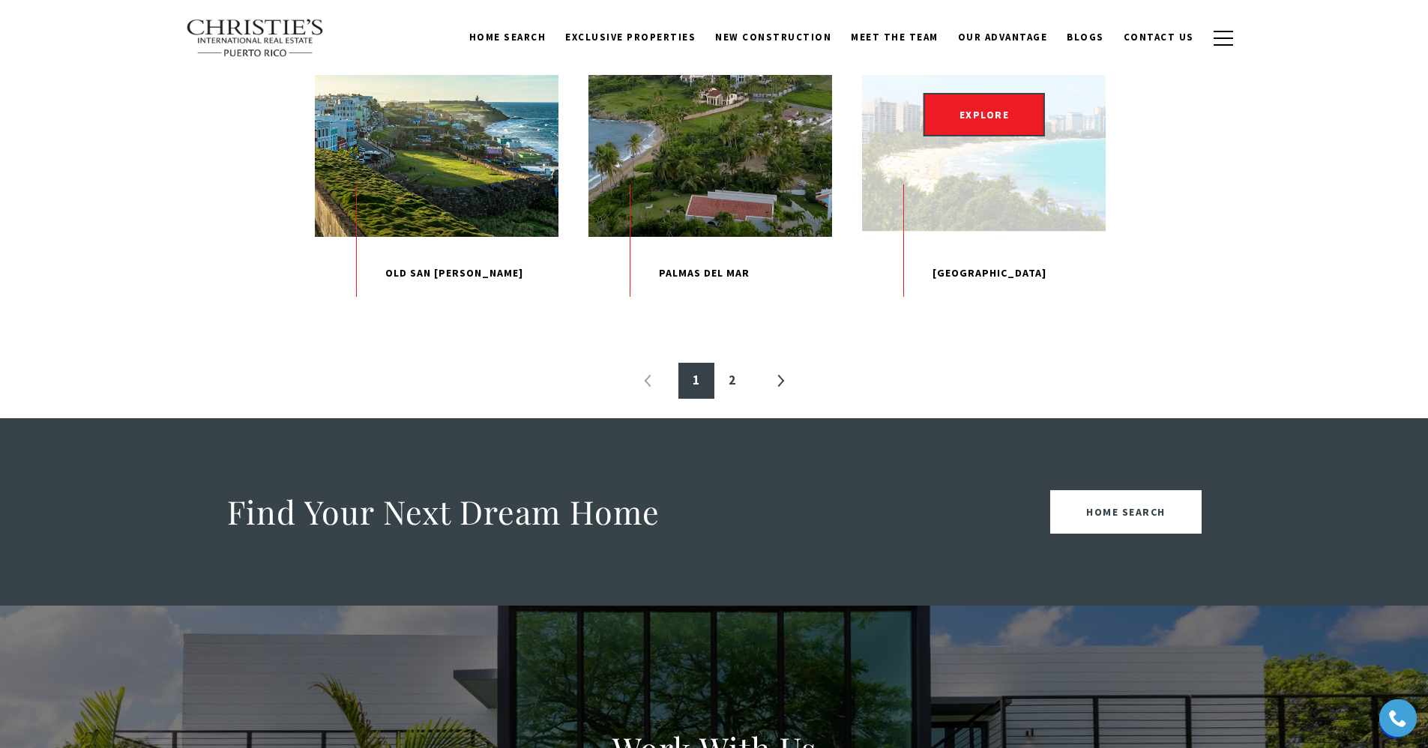
scroll to position [1529, 0]
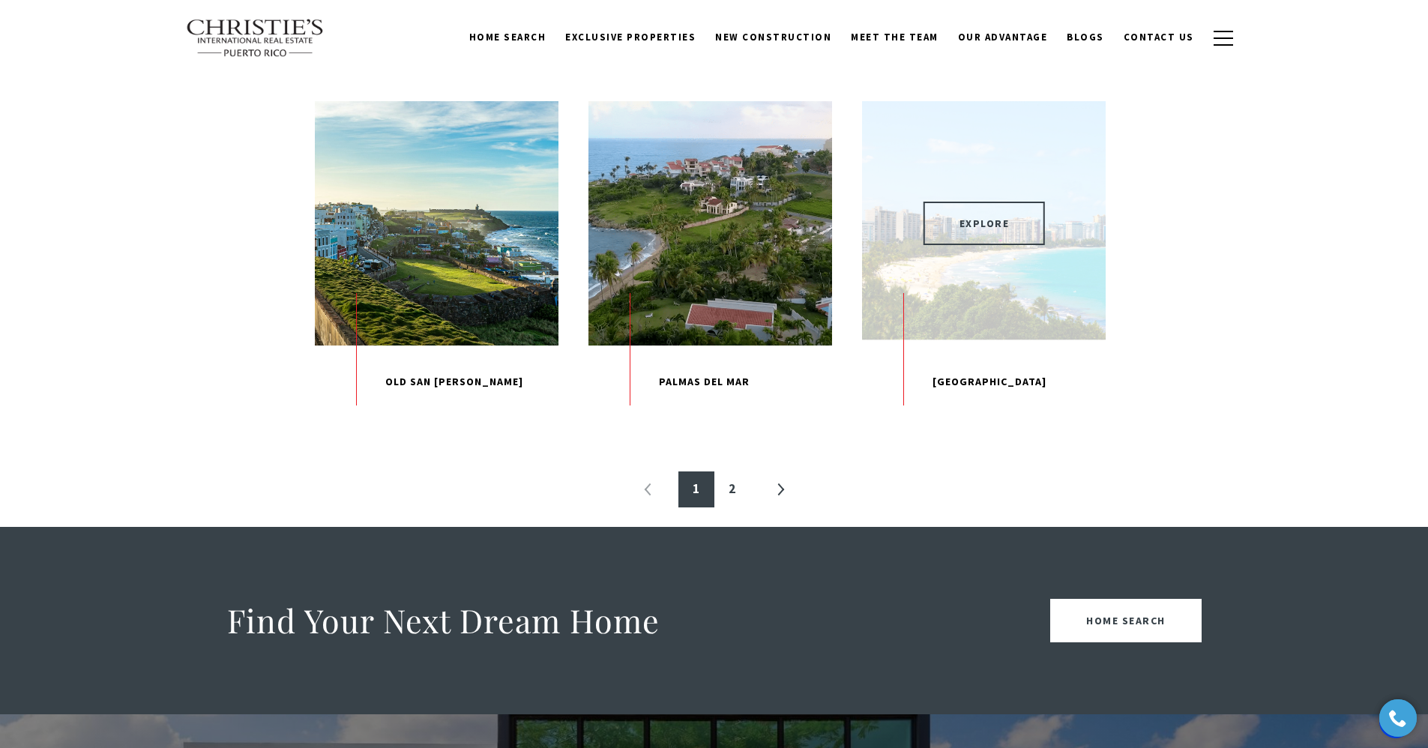
click at [956, 245] on span "EXPLORE" at bounding box center [984, 223] width 122 height 43
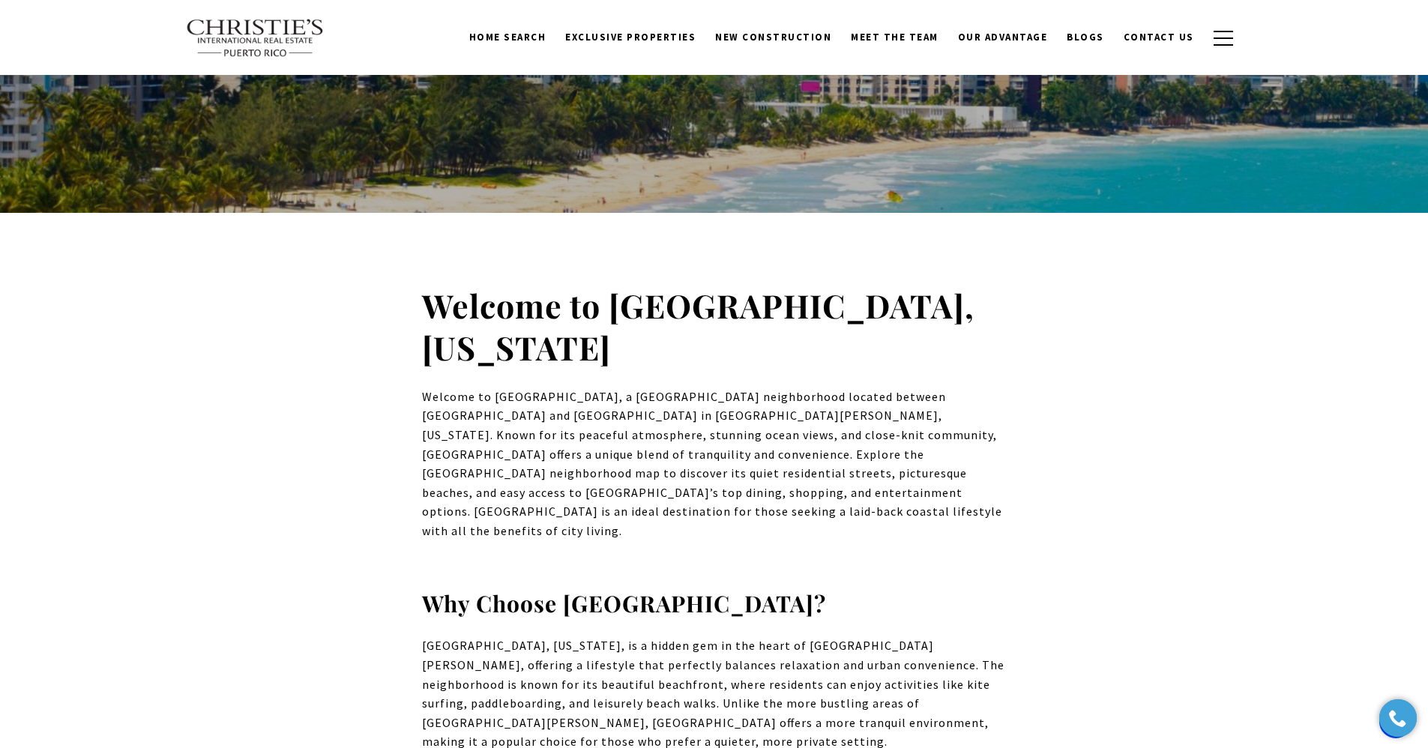
scroll to position [138, 0]
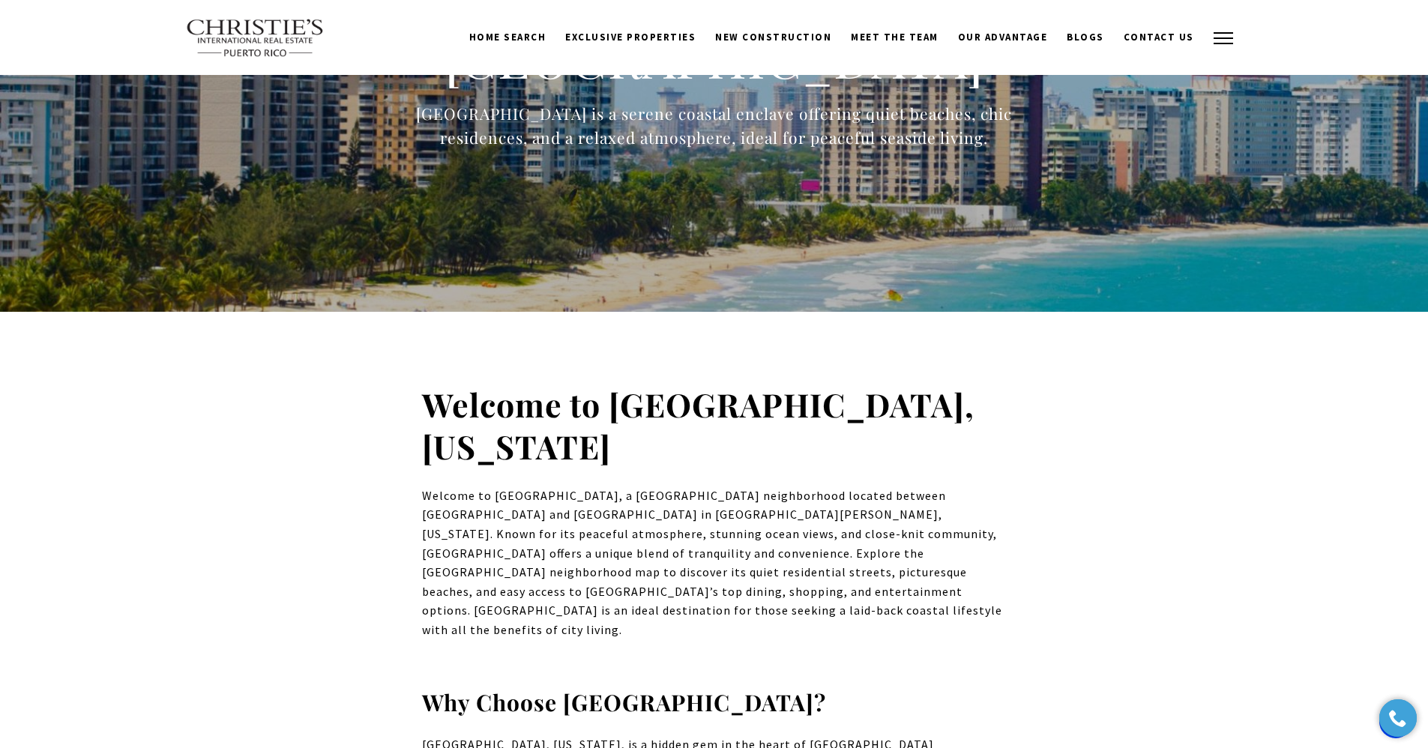
click at [1222, 39] on button "button" at bounding box center [1223, 37] width 39 height 43
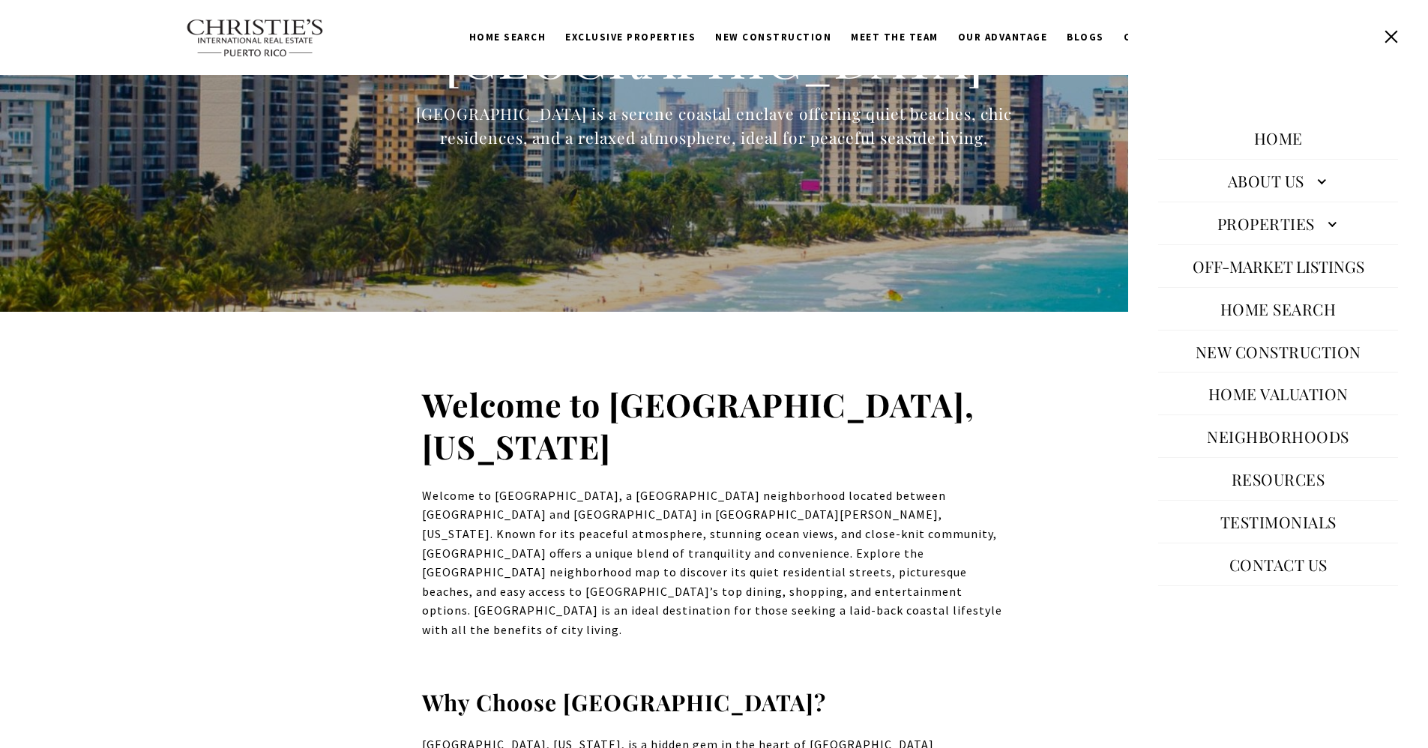
click at [1237, 175] on link "About Us" at bounding box center [1278, 181] width 240 height 36
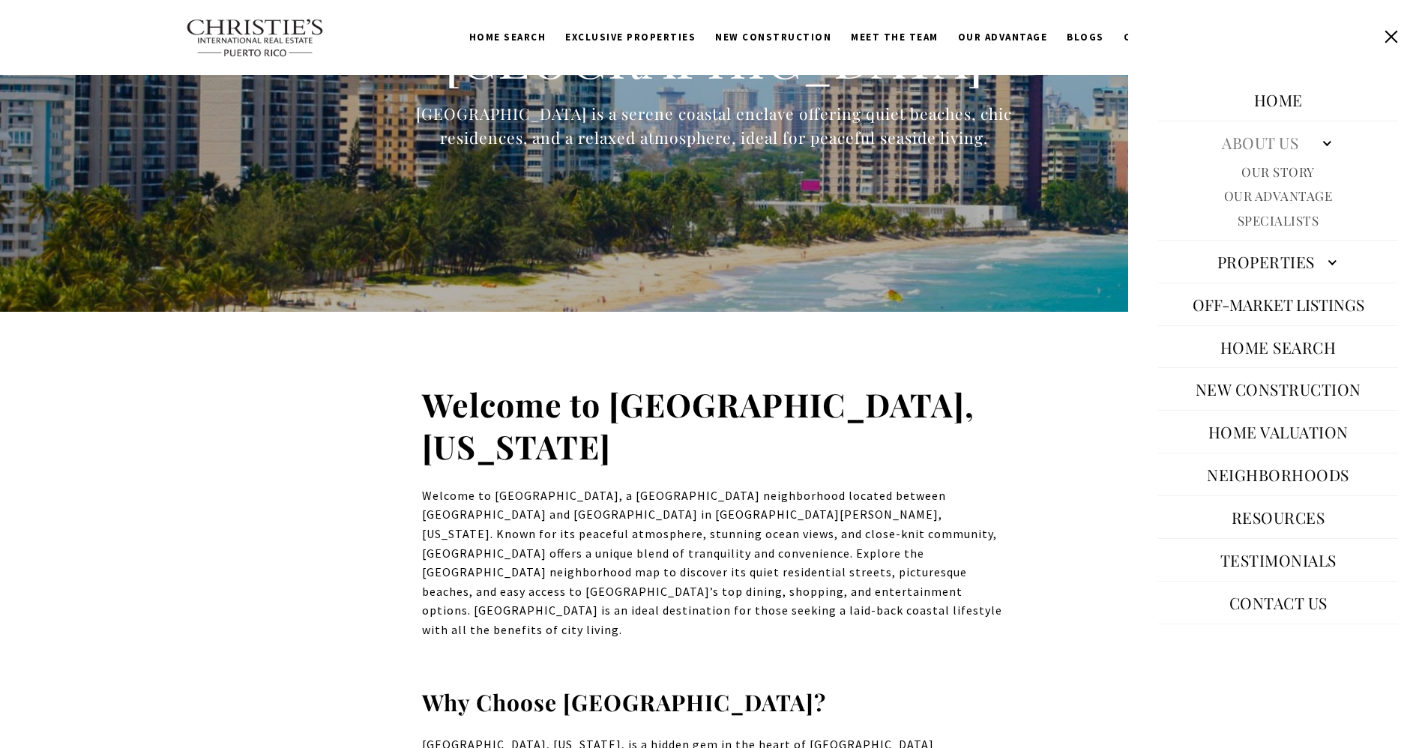
click at [1262, 257] on link "Properties" at bounding box center [1278, 262] width 240 height 36
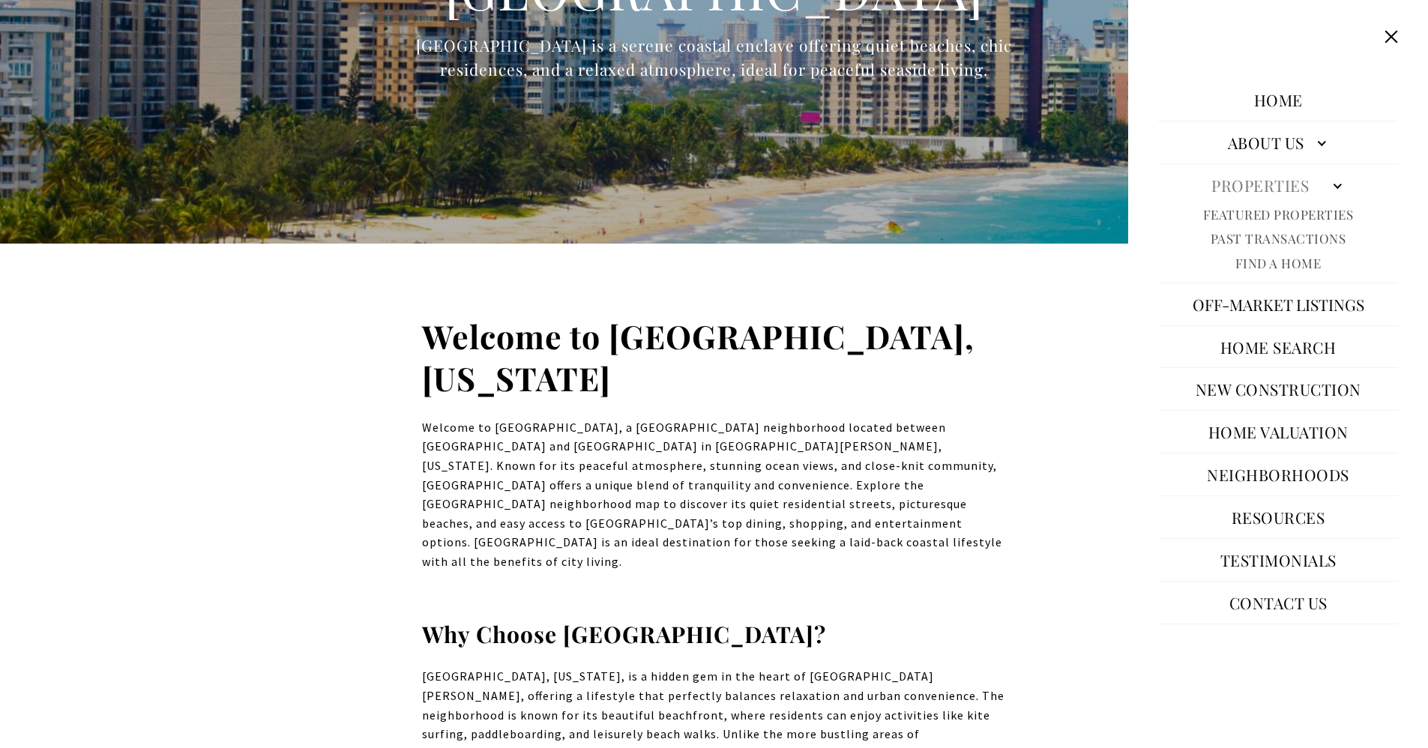
scroll to position [213, 0]
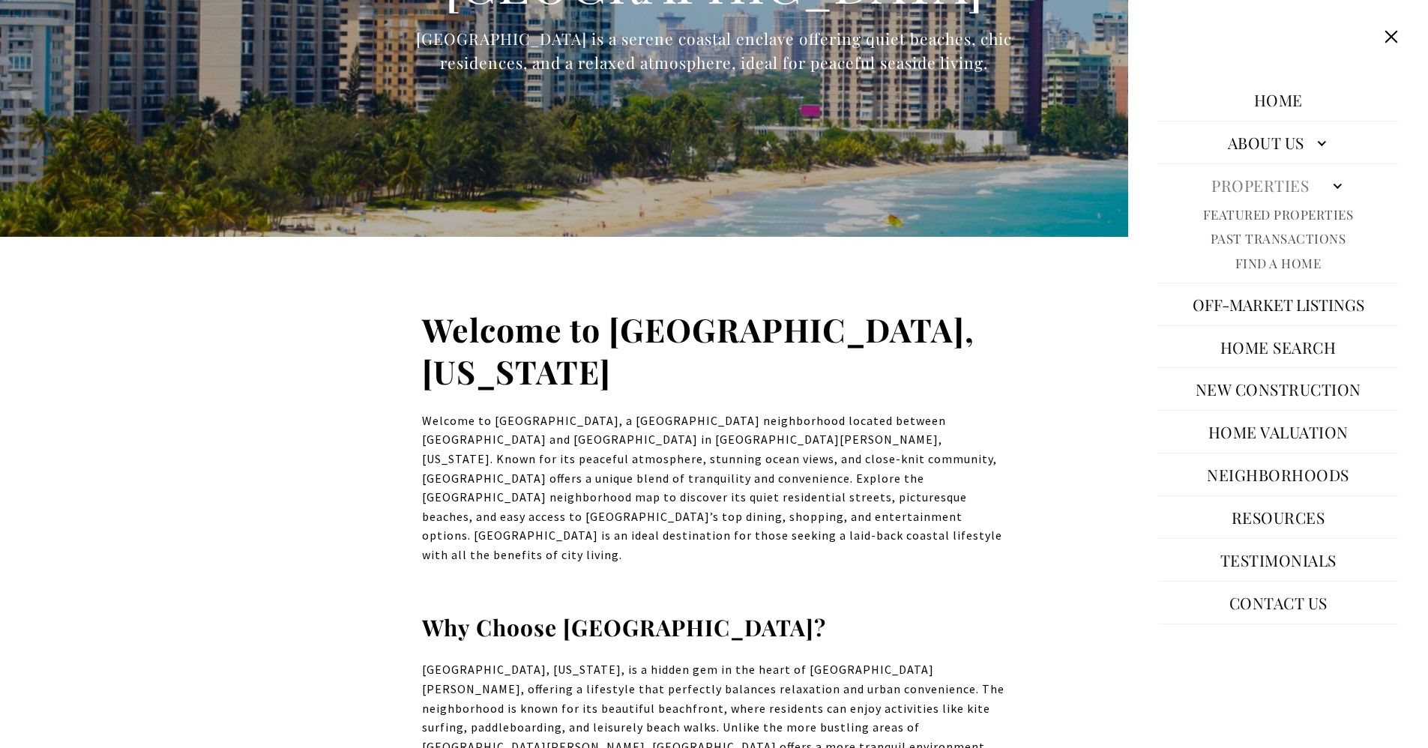
click at [1280, 521] on link "Resources" at bounding box center [1278, 517] width 109 height 36
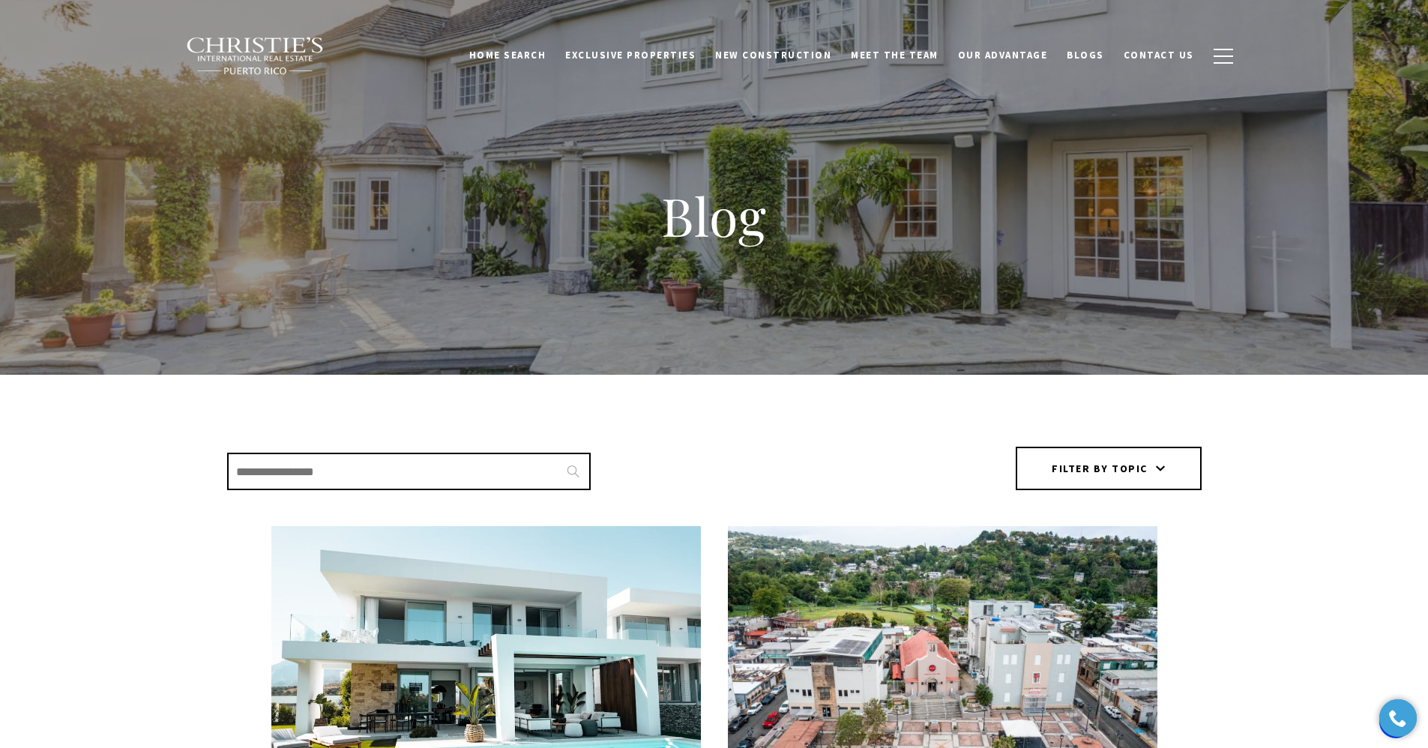
click at [268, 42] on img at bounding box center [255, 56] width 139 height 39
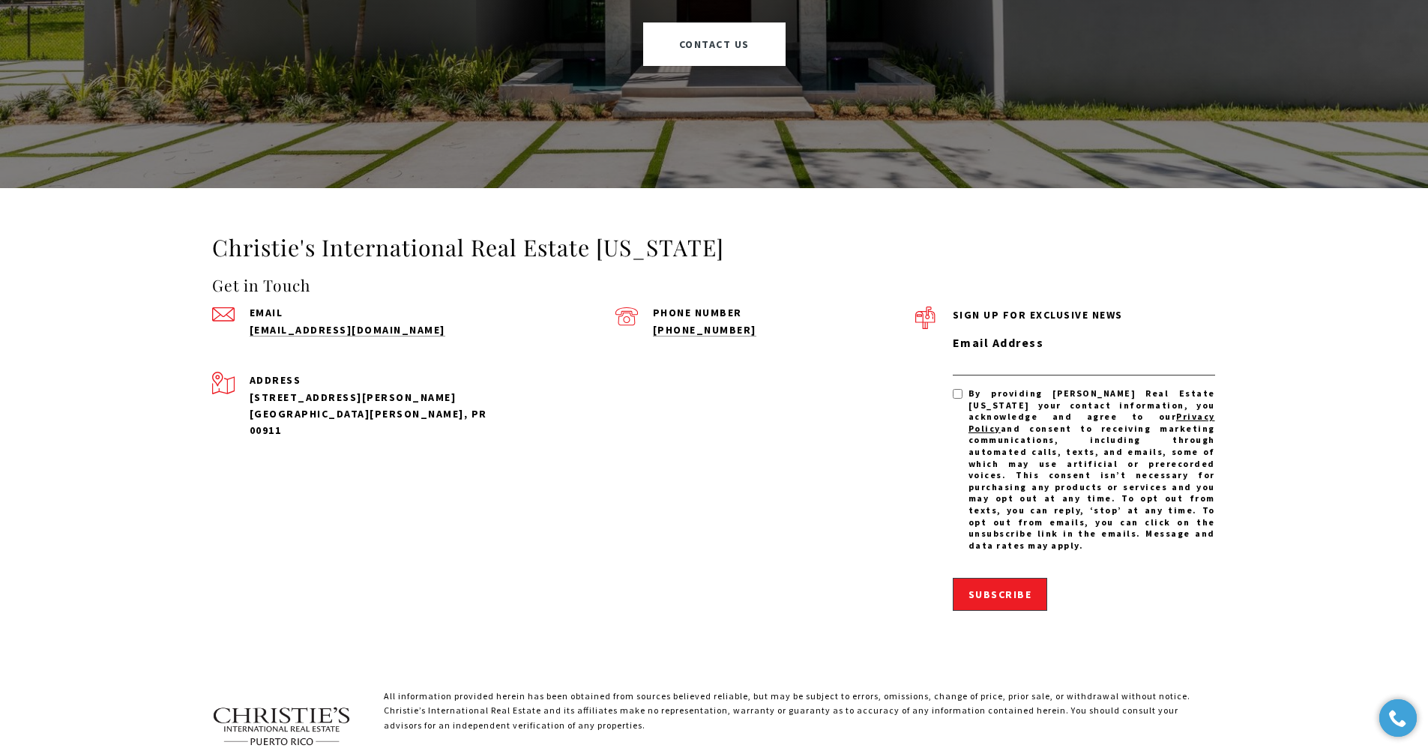
scroll to position [4398, 0]
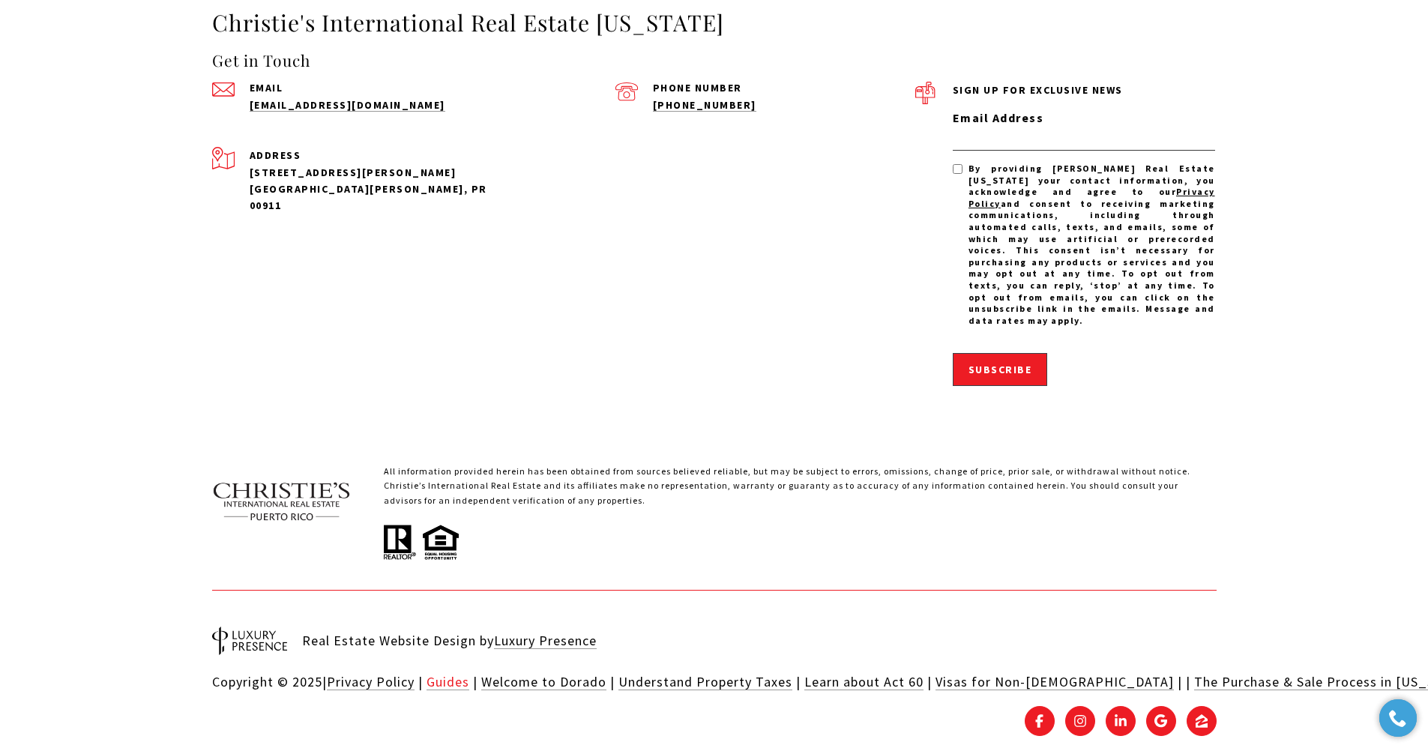
click at [450, 673] on link "Guides" at bounding box center [447, 681] width 43 height 17
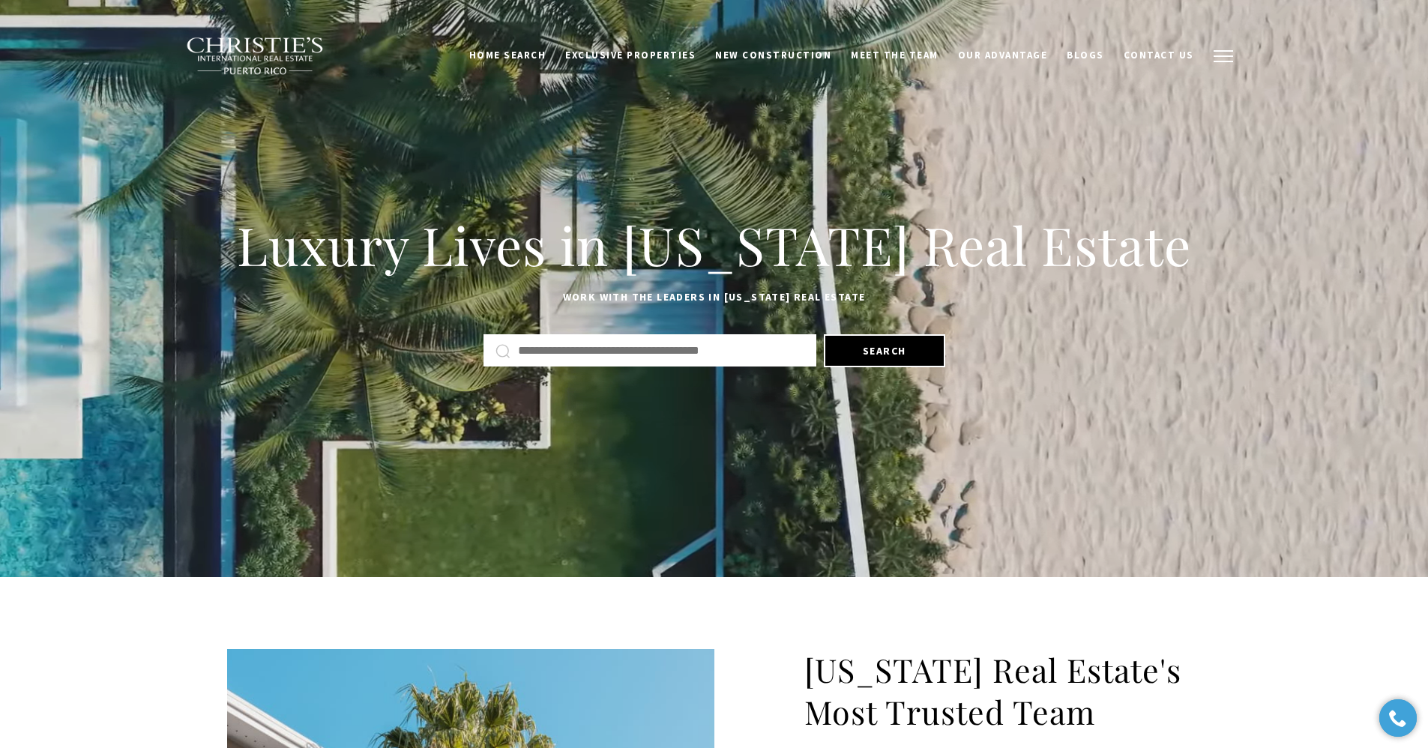
click at [1225, 49] on button "button" at bounding box center [1223, 55] width 39 height 43
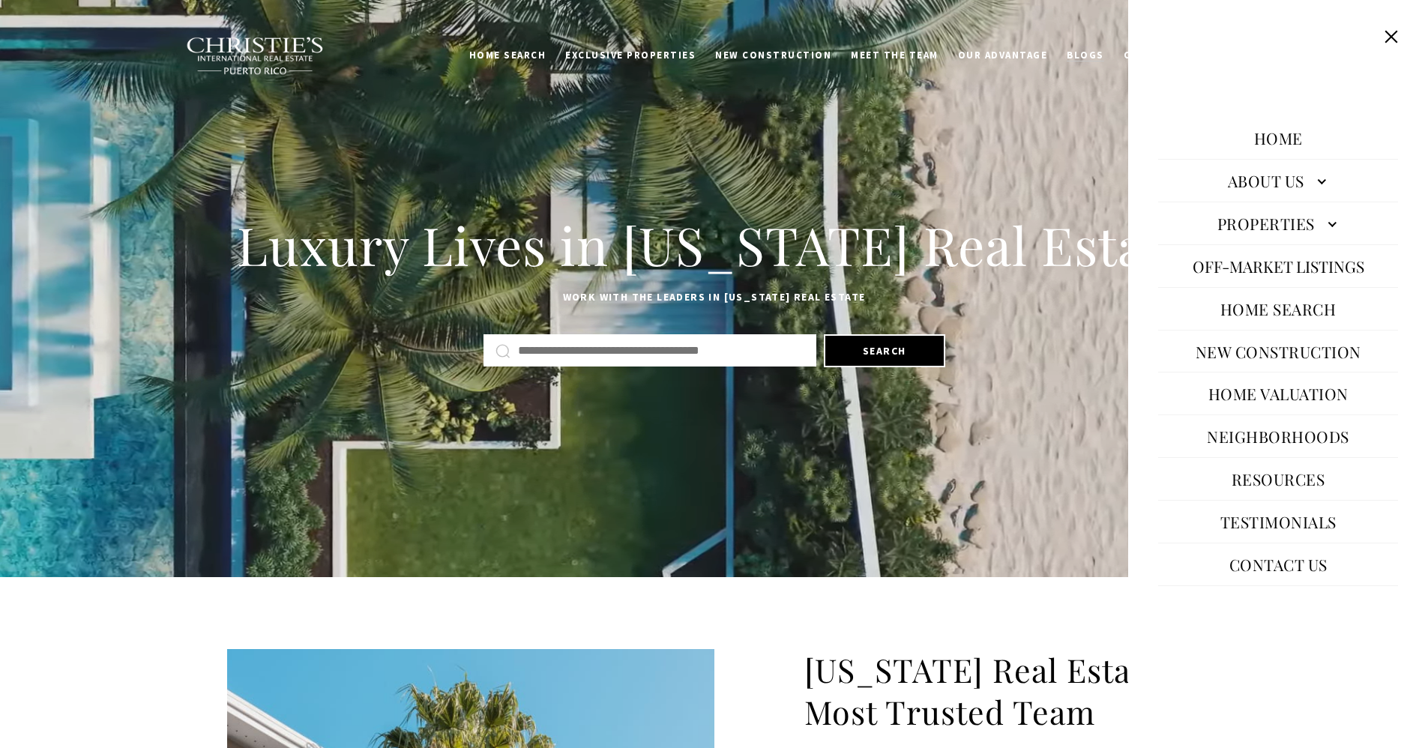
click at [1099, 65] on link "Blogs" at bounding box center [1085, 55] width 57 height 28
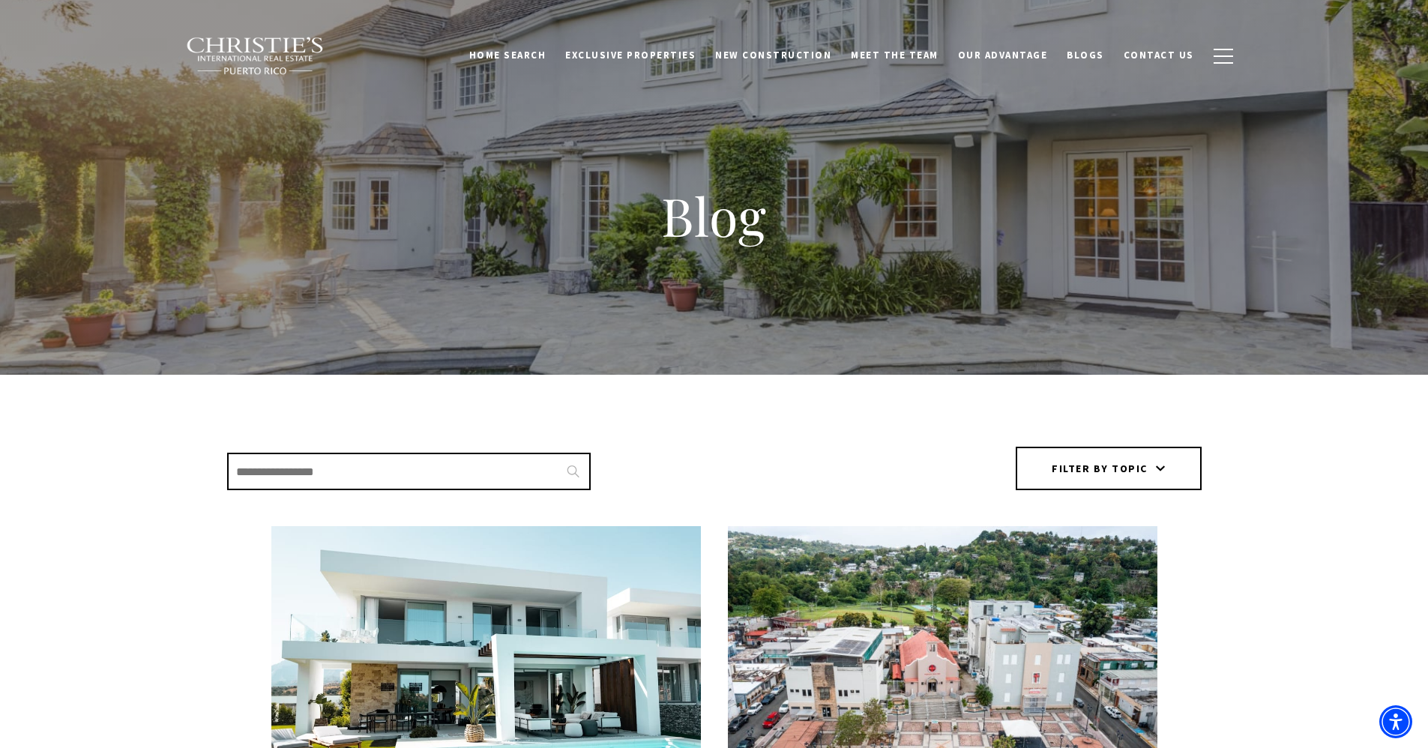
click at [235, 51] on img at bounding box center [255, 56] width 139 height 39
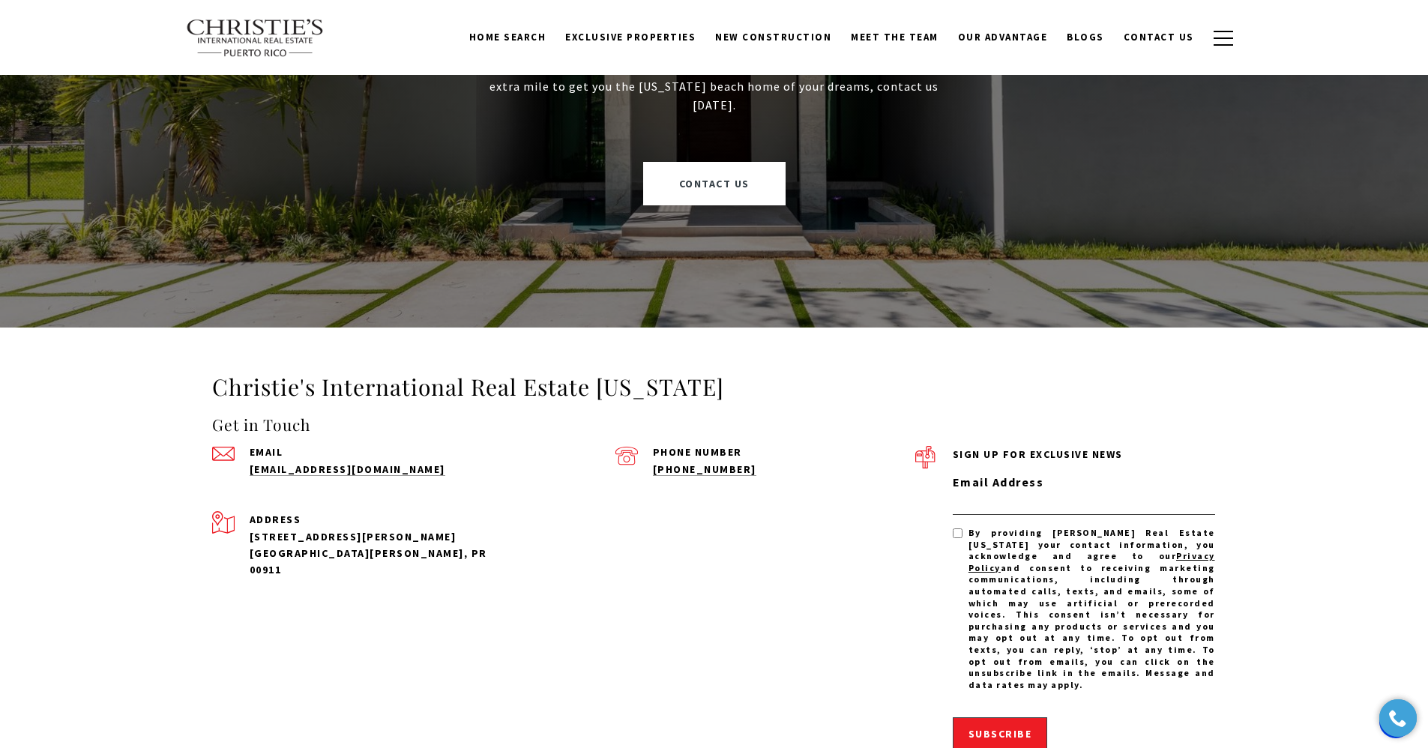
scroll to position [3916, 0]
